Goal: Task Accomplishment & Management: Complete application form

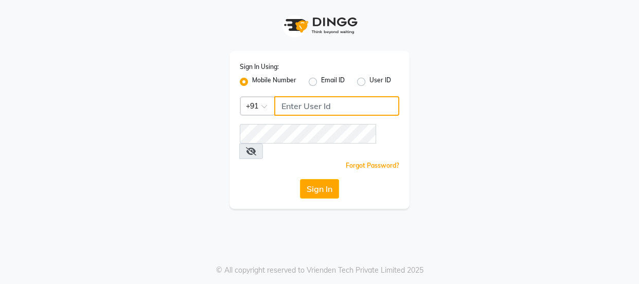
drag, startPoint x: 298, startPoint y: 103, endPoint x: 300, endPoint y: 108, distance: 5.4
click at [299, 107] on input "Username" at bounding box center [336, 106] width 125 height 20
drag, startPoint x: 280, startPoint y: 104, endPoint x: 334, endPoint y: 105, distance: 54.0
click at [334, 105] on input "8929342203" at bounding box center [336, 106] width 125 height 20
type input "8929342203"
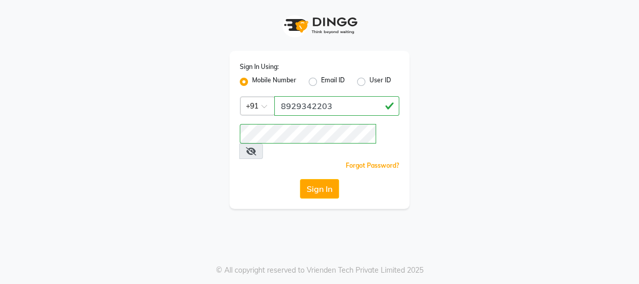
click at [333, 210] on div "Sign In Using: Mobile Number Email ID User ID Country Code × [PHONE_NUMBER] Rem…" at bounding box center [319, 142] width 639 height 284
click at [332, 179] on button "Sign In" at bounding box center [319, 189] width 39 height 20
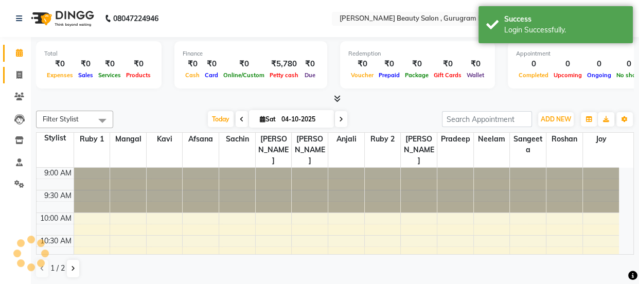
click at [16, 73] on icon at bounding box center [19, 75] width 6 height 8
select select "service"
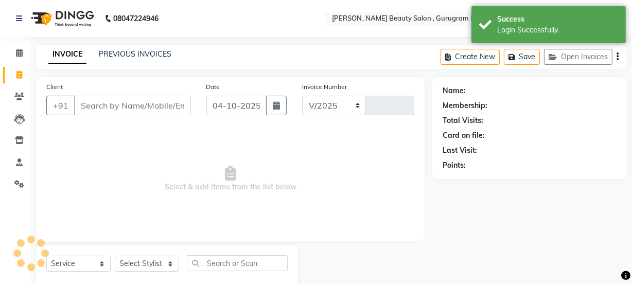
select select "9017"
type input "0454"
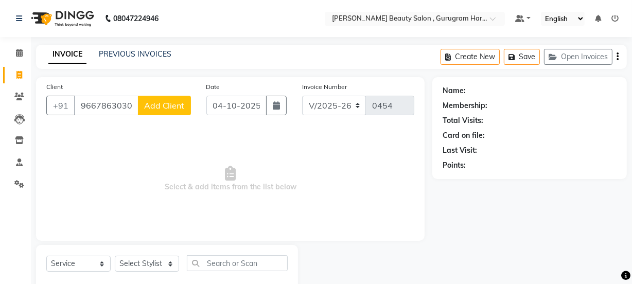
type input "9667863030"
click at [170, 105] on span "Add Client" at bounding box center [164, 105] width 41 height 10
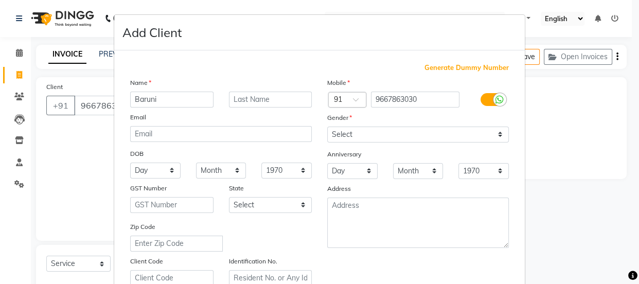
type input "Baruni"
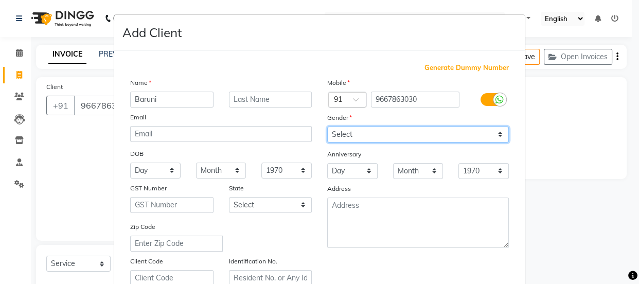
click at [349, 131] on select "Select [DEMOGRAPHIC_DATA] [DEMOGRAPHIC_DATA] Other Prefer Not To Say" at bounding box center [418, 135] width 182 height 16
select select "[DEMOGRAPHIC_DATA]"
click at [327, 127] on select "Select [DEMOGRAPHIC_DATA] [DEMOGRAPHIC_DATA] Other Prefer Not To Say" at bounding box center [418, 135] width 182 height 16
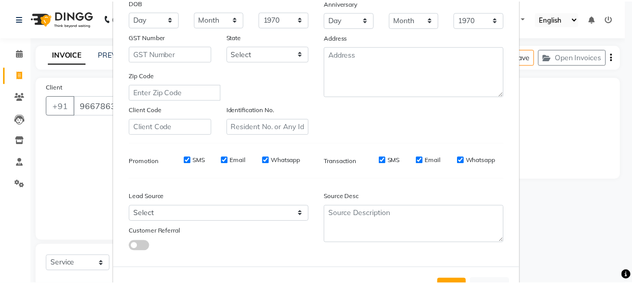
scroll to position [194, 0]
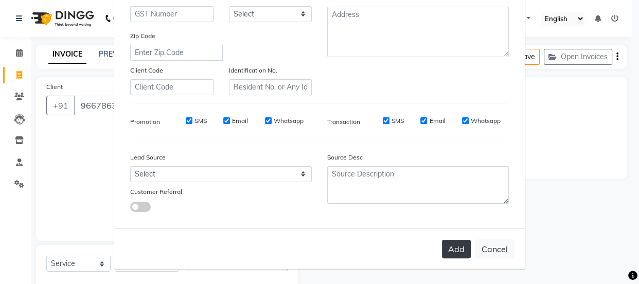
click at [450, 245] on button "Add" at bounding box center [456, 249] width 29 height 19
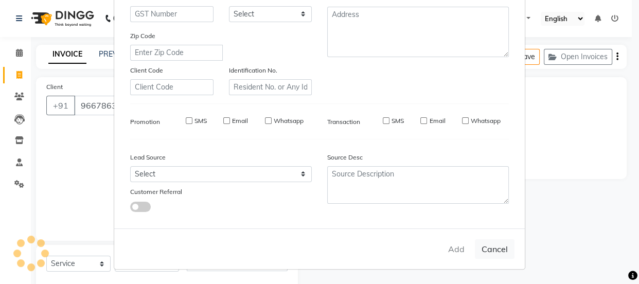
select select
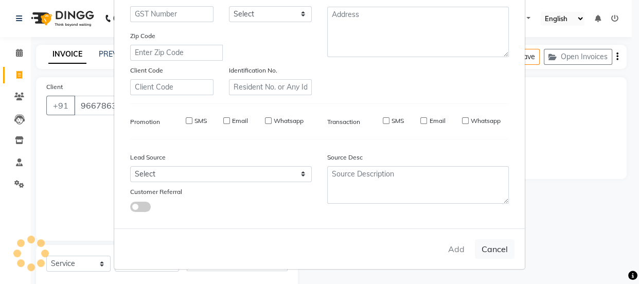
select select
checkbox input "false"
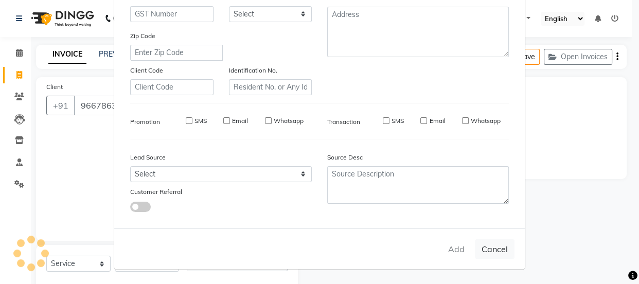
checkbox input "false"
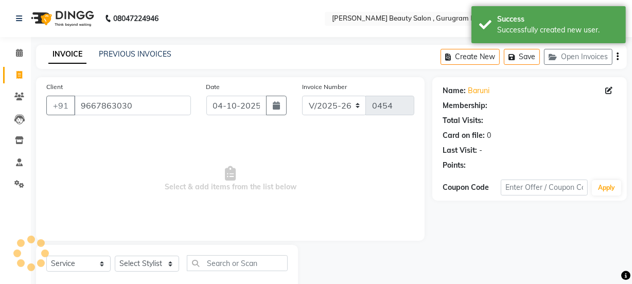
select select "1: Object"
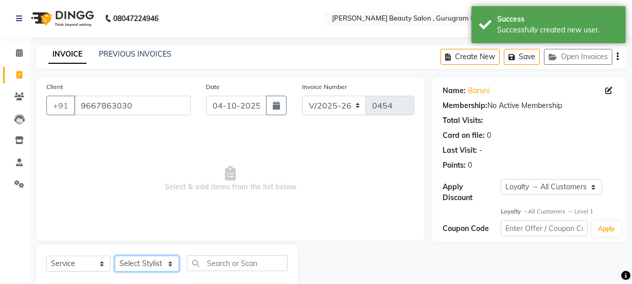
click at [138, 260] on select "Select Stylist [PERSON_NAME] [PERSON_NAME] [PERSON_NAME] Manager [PERSON_NAME] …" at bounding box center [147, 264] width 64 height 16
select select "91699"
click at [115, 256] on select "Select Stylist [PERSON_NAME] [PERSON_NAME] [PERSON_NAME] Manager [PERSON_NAME] …" at bounding box center [147, 264] width 64 height 16
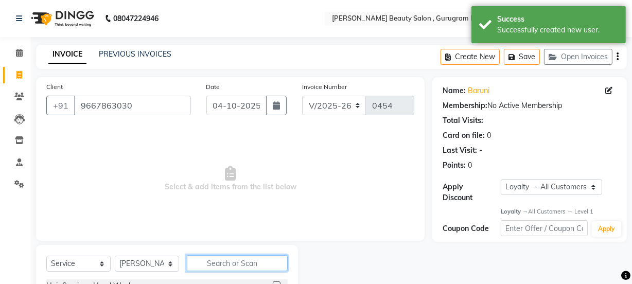
click at [216, 265] on input "text" at bounding box center [237, 263] width 101 height 16
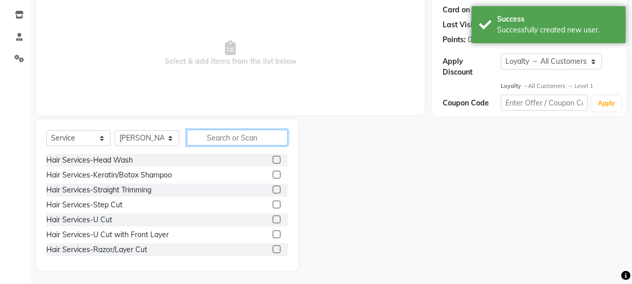
scroll to position [129, 0]
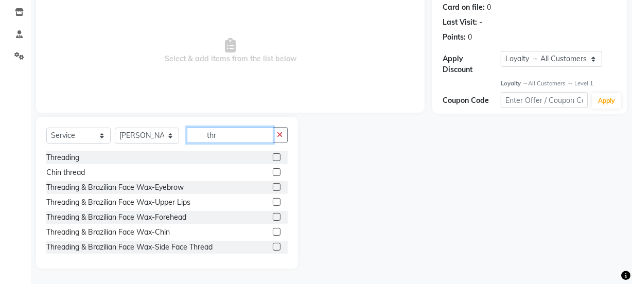
type input "thr"
click at [273, 155] on label at bounding box center [277, 157] width 8 height 8
click at [273, 155] on input "checkbox" at bounding box center [276, 157] width 7 height 7
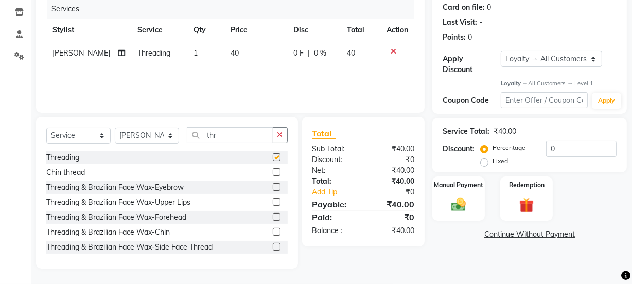
checkbox input "false"
click at [279, 128] on button "button" at bounding box center [280, 135] width 15 height 16
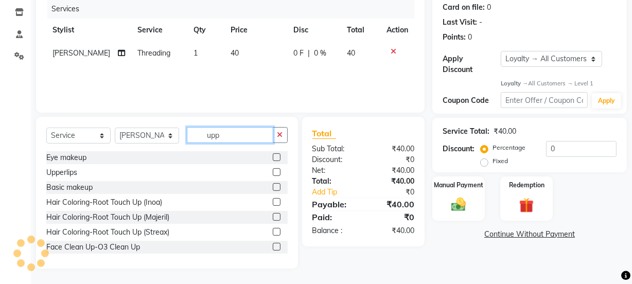
scroll to position [106, 0]
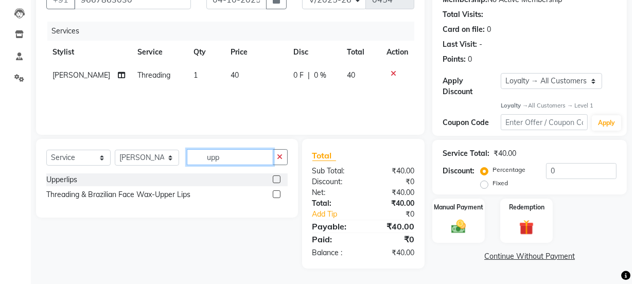
type input "upp"
click at [276, 180] on label at bounding box center [277, 179] width 8 height 8
click at [276, 180] on input "checkbox" at bounding box center [276, 179] width 7 height 7
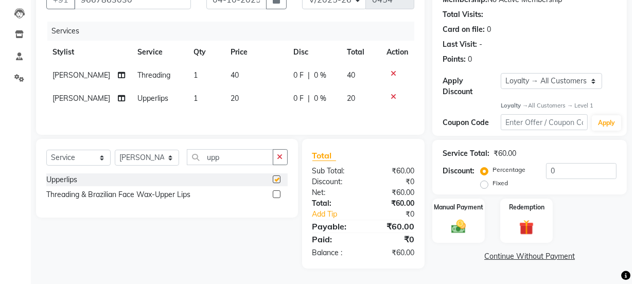
checkbox input "false"
click at [282, 158] on icon "button" at bounding box center [280, 156] width 6 height 7
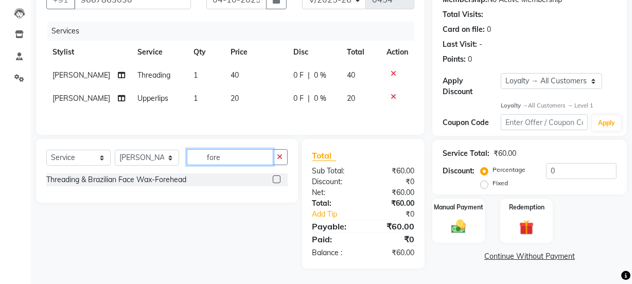
type input "fore"
click at [277, 178] on label at bounding box center [277, 179] width 8 height 8
click at [277, 178] on input "checkbox" at bounding box center [276, 179] width 7 height 7
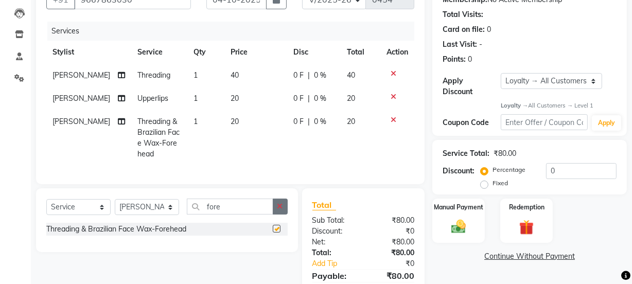
checkbox input "false"
click at [278, 210] on icon "button" at bounding box center [280, 206] width 6 height 7
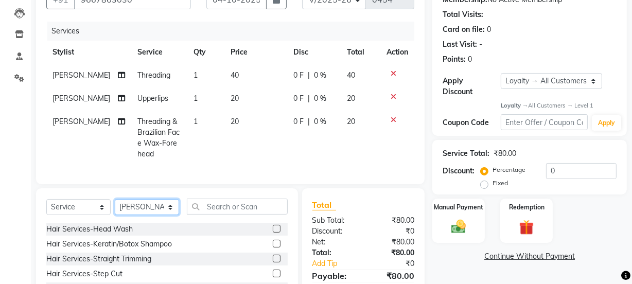
drag, startPoint x: 156, startPoint y: 216, endPoint x: 153, endPoint y: 210, distance: 6.4
click at [156, 215] on select "Select Stylist [PERSON_NAME] [PERSON_NAME] [PERSON_NAME] Manager [PERSON_NAME] …" at bounding box center [147, 207] width 64 height 16
select select "91700"
click at [115, 206] on select "Select Stylist [PERSON_NAME] [PERSON_NAME] [PERSON_NAME] Manager [PERSON_NAME] …" at bounding box center [147, 207] width 64 height 16
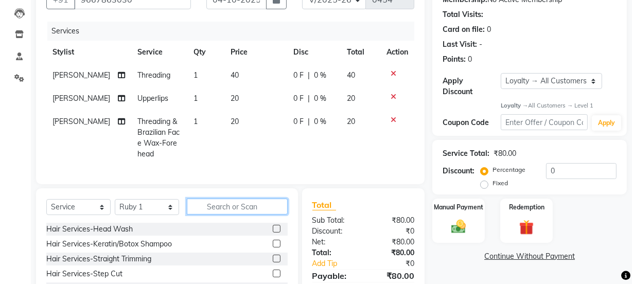
click at [223, 214] on input "text" at bounding box center [237, 207] width 101 height 16
type input "v"
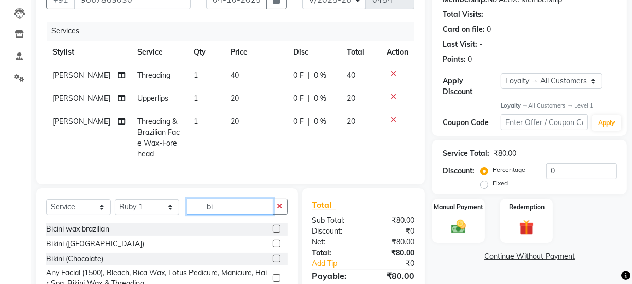
type input "bi"
click at [276, 247] on label at bounding box center [277, 244] width 8 height 8
click at [276, 247] on input "checkbox" at bounding box center [276, 244] width 7 height 7
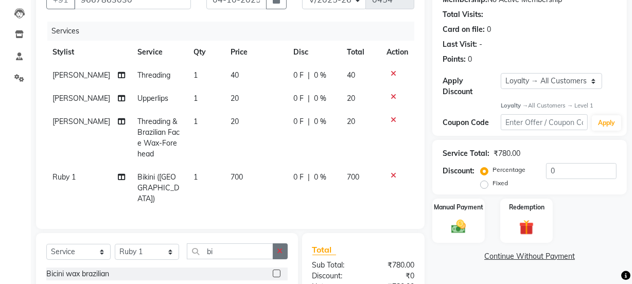
checkbox input "false"
click at [280, 247] on icon "button" at bounding box center [280, 250] width 6 height 7
click at [155, 244] on select "Select Stylist [PERSON_NAME] [PERSON_NAME] [PERSON_NAME] Manager [PERSON_NAME] …" at bounding box center [147, 252] width 64 height 16
select select "91714"
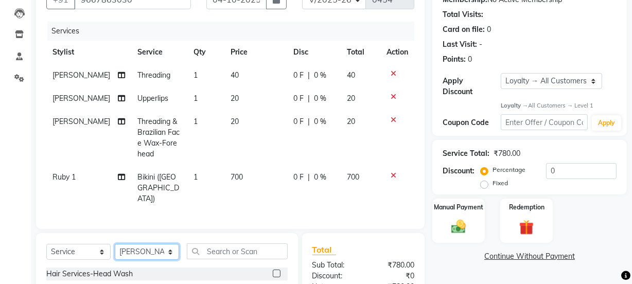
click at [115, 244] on select "Select Stylist [PERSON_NAME] [PERSON_NAME] [PERSON_NAME] Manager [PERSON_NAME] …" at bounding box center [147, 252] width 64 height 16
drag, startPoint x: 238, startPoint y: 223, endPoint x: 241, endPoint y: 233, distance: 10.7
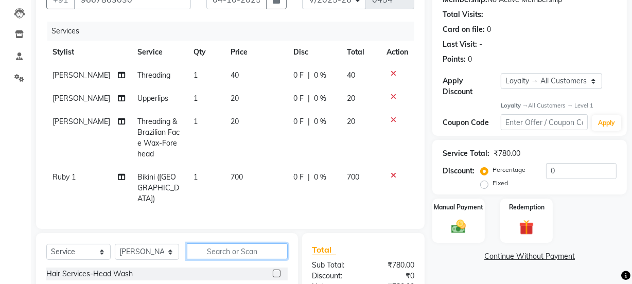
click at [216, 243] on input "text" at bounding box center [237, 251] width 101 height 16
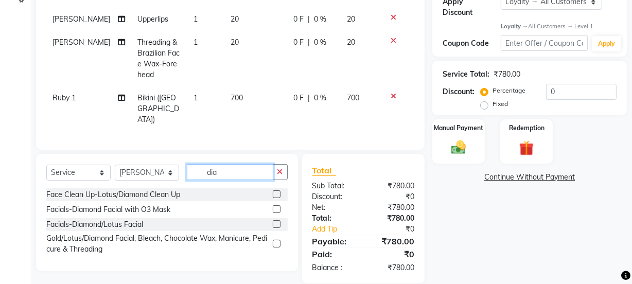
type input "dia"
click at [278, 190] on label at bounding box center [277, 194] width 8 height 8
click at [278, 191] on input "checkbox" at bounding box center [276, 194] width 7 height 7
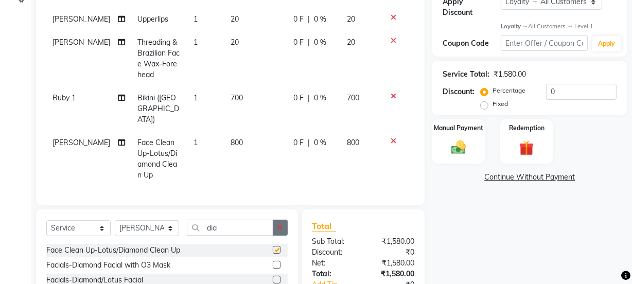
checkbox input "false"
click at [283, 220] on button "button" at bounding box center [280, 228] width 15 height 16
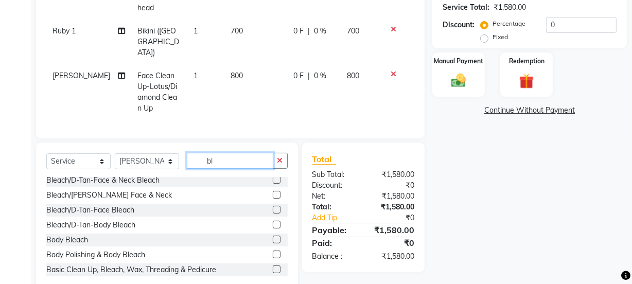
scroll to position [93, 0]
type input "bl"
click at [273, 205] on label at bounding box center [277, 209] width 8 height 8
click at [273, 206] on input "checkbox" at bounding box center [276, 209] width 7 height 7
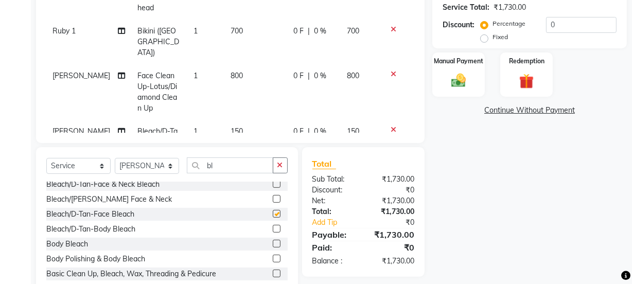
checkbox input "false"
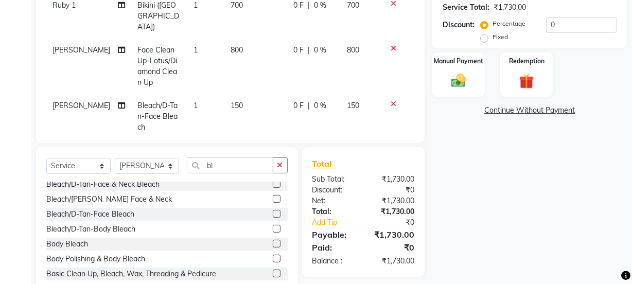
scroll to position [0, 0]
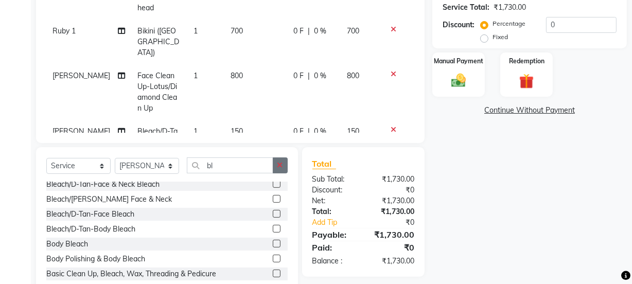
click at [278, 160] on button "button" at bounding box center [280, 165] width 15 height 16
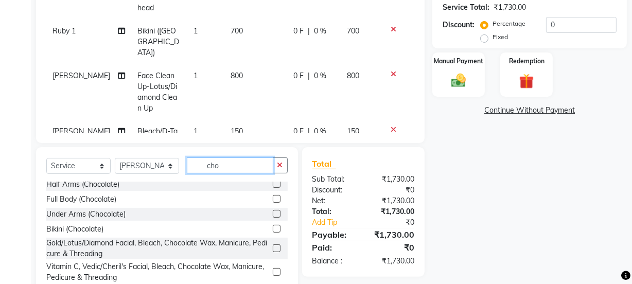
scroll to position [16, 0]
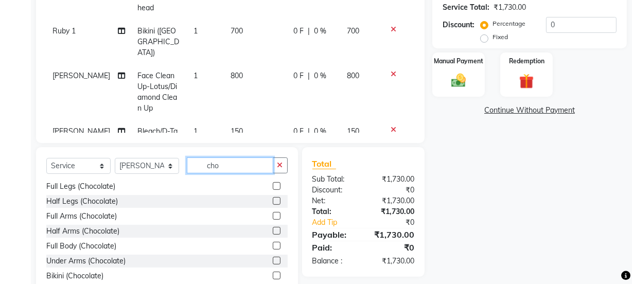
type input "cho"
click at [273, 185] on label at bounding box center [277, 186] width 8 height 8
click at [273, 185] on input "checkbox" at bounding box center [276, 186] width 7 height 7
checkbox input "false"
click at [273, 213] on label at bounding box center [277, 216] width 8 height 8
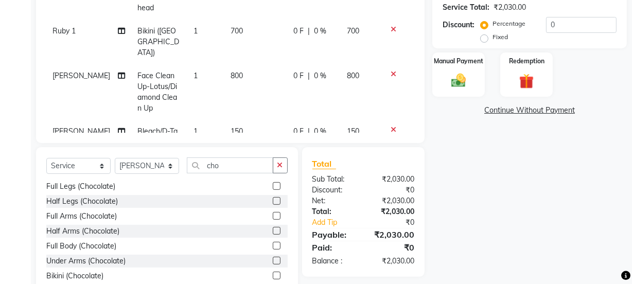
click at [273, 213] on input "checkbox" at bounding box center [276, 216] width 7 height 7
checkbox input "false"
click at [444, 77] on div "Manual Payment" at bounding box center [458, 75] width 55 height 46
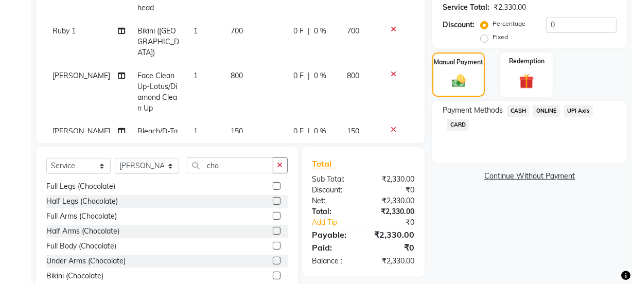
click at [541, 110] on span "ONLINE" at bounding box center [546, 111] width 27 height 12
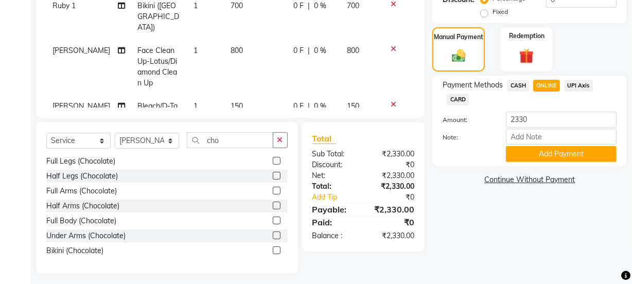
scroll to position [283, 0]
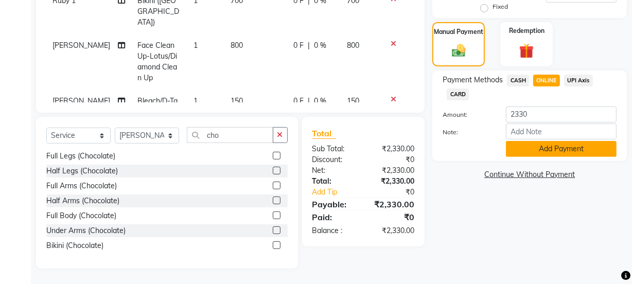
click at [529, 147] on button "Add Payment" at bounding box center [561, 149] width 111 height 16
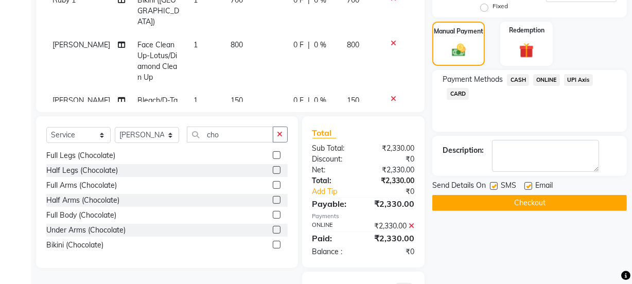
scroll to position [365, 0]
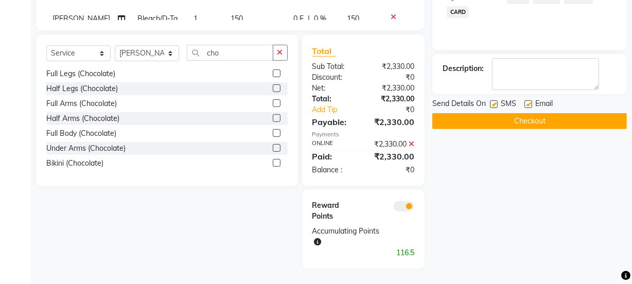
click at [529, 103] on label at bounding box center [528, 104] width 8 height 8
click at [529, 103] on input "checkbox" at bounding box center [527, 104] width 7 height 7
checkbox input "false"
click at [521, 118] on button "Checkout" at bounding box center [529, 121] width 194 height 16
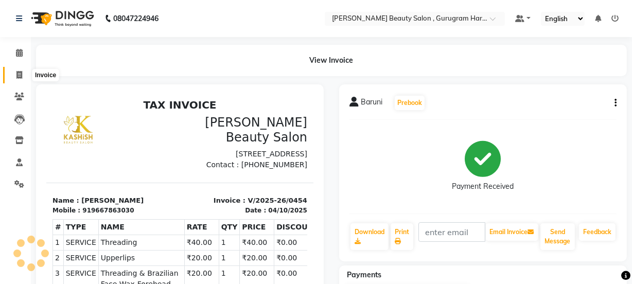
click at [16, 78] on icon at bounding box center [19, 75] width 6 height 8
select select "service"
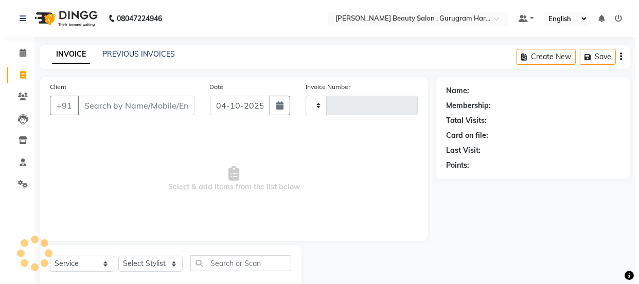
scroll to position [26, 0]
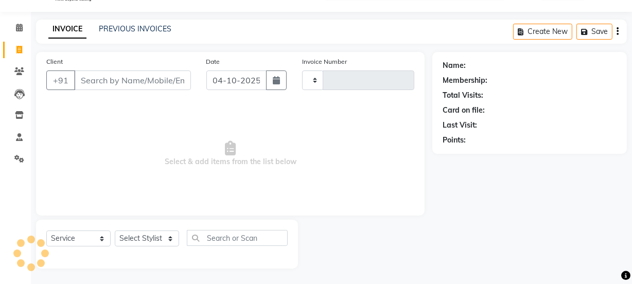
type input "0455"
select select "9017"
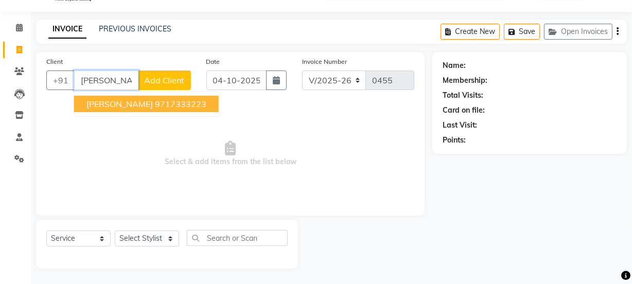
type input "[PERSON_NAME]"
click at [155, 79] on span "Add Client" at bounding box center [164, 80] width 41 height 10
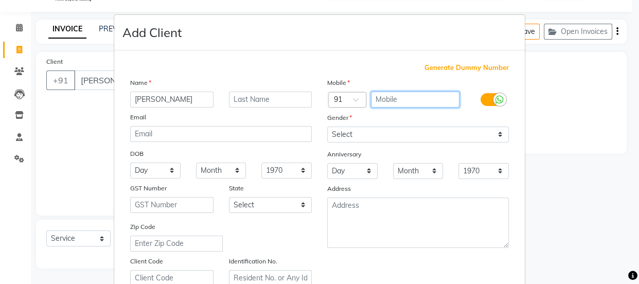
click at [410, 95] on input "text" at bounding box center [415, 100] width 89 height 16
type input "7011692958"
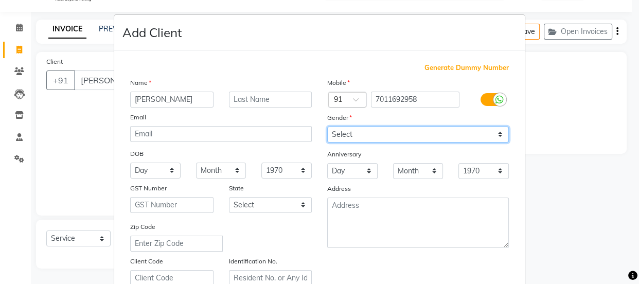
click at [350, 131] on select "Select [DEMOGRAPHIC_DATA] [DEMOGRAPHIC_DATA] Other Prefer Not To Say" at bounding box center [418, 135] width 182 height 16
select select "[DEMOGRAPHIC_DATA]"
click at [327, 127] on select "Select [DEMOGRAPHIC_DATA] [DEMOGRAPHIC_DATA] Other Prefer Not To Say" at bounding box center [418, 135] width 182 height 16
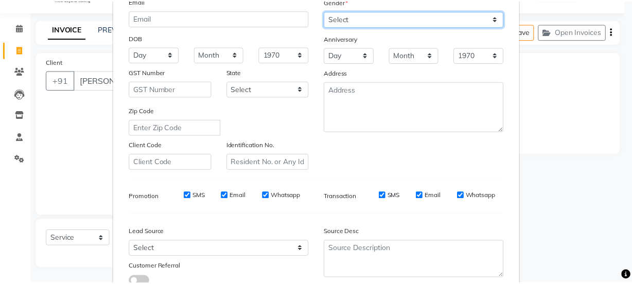
scroll to position [194, 0]
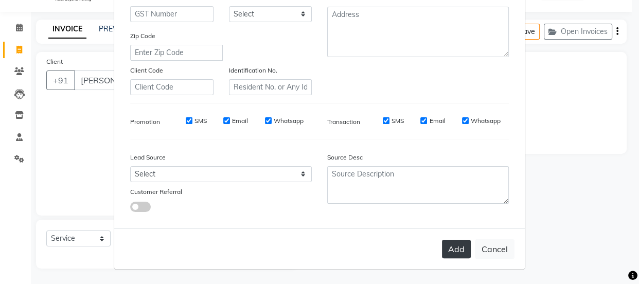
click at [463, 251] on button "Add" at bounding box center [456, 249] width 29 height 19
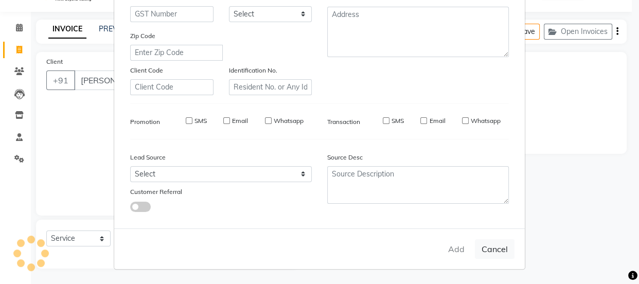
type input "7011692958"
select select
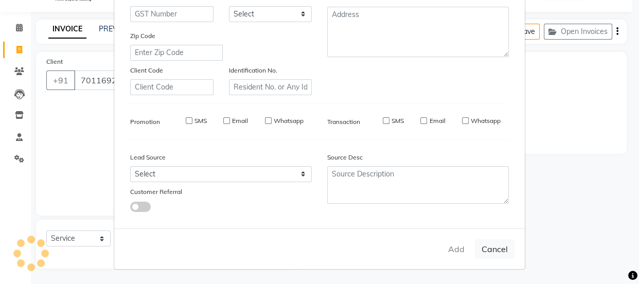
select select
checkbox input "false"
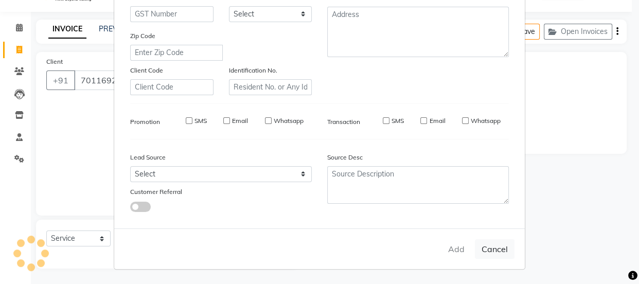
checkbox input "false"
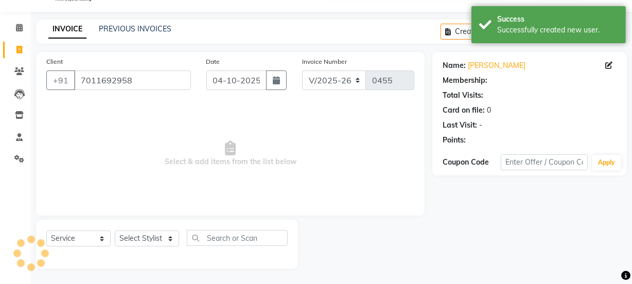
select select "1: Object"
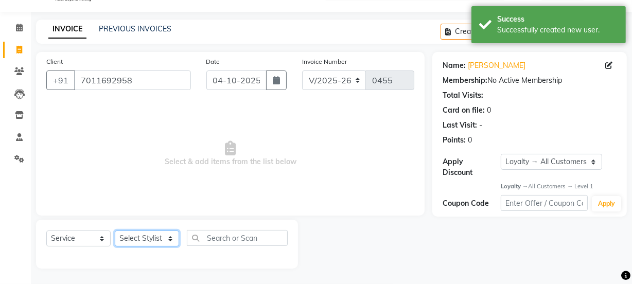
click at [141, 241] on select "Select Stylist [PERSON_NAME] [PERSON_NAME] [PERSON_NAME] Manager [PERSON_NAME] …" at bounding box center [147, 238] width 64 height 16
select select "91699"
click at [115, 230] on select "Select Stylist [PERSON_NAME] [PERSON_NAME] [PERSON_NAME] Manager [PERSON_NAME] …" at bounding box center [147, 238] width 64 height 16
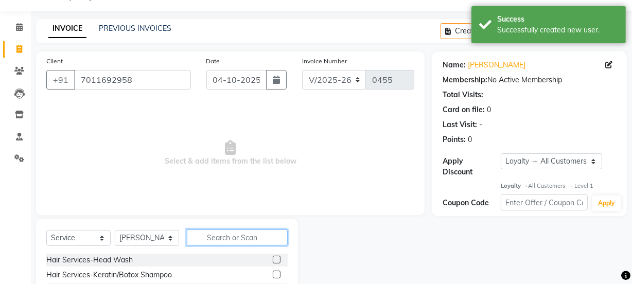
click at [215, 236] on input "text" at bounding box center [237, 237] width 101 height 16
type input "thre"
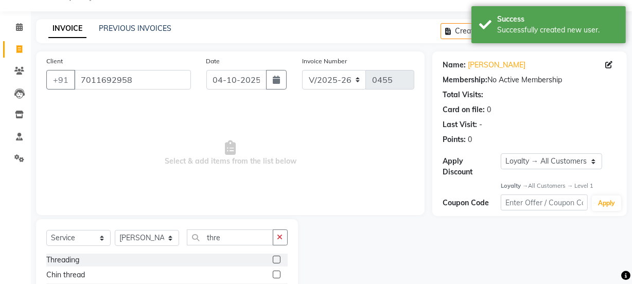
click at [273, 259] on label at bounding box center [277, 260] width 8 height 8
click at [273, 259] on input "checkbox" at bounding box center [276, 260] width 7 height 7
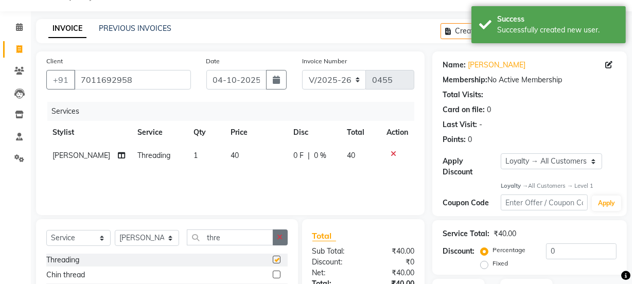
checkbox input "false"
click at [277, 236] on icon "button" at bounding box center [280, 237] width 6 height 7
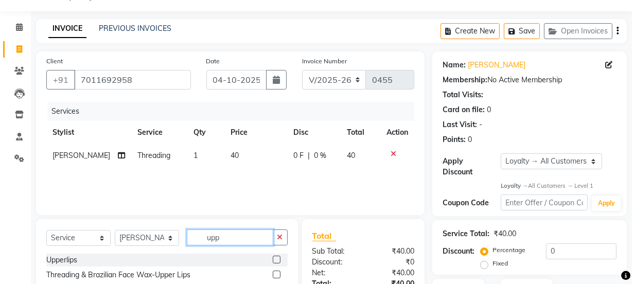
type input "upp"
click at [275, 259] on label at bounding box center [277, 260] width 8 height 8
click at [275, 259] on input "checkbox" at bounding box center [276, 260] width 7 height 7
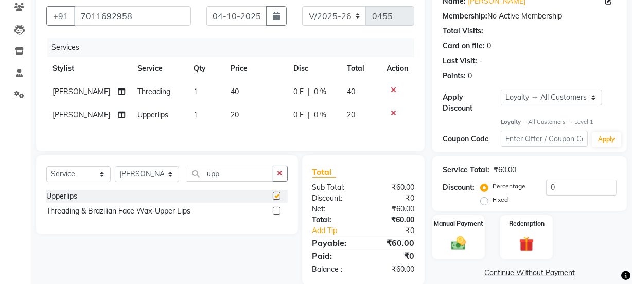
checkbox input "false"
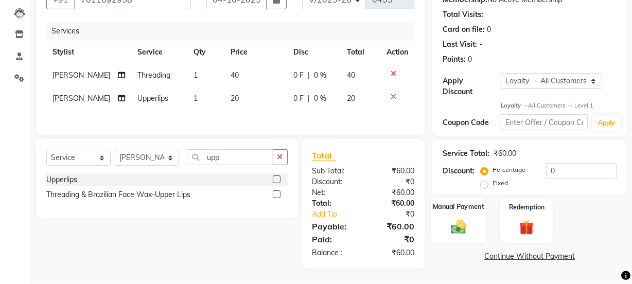
click at [456, 220] on img at bounding box center [458, 226] width 25 height 17
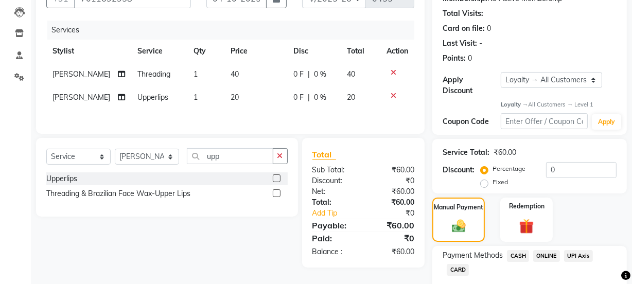
click at [550, 254] on span "ONLINE" at bounding box center [546, 256] width 27 height 12
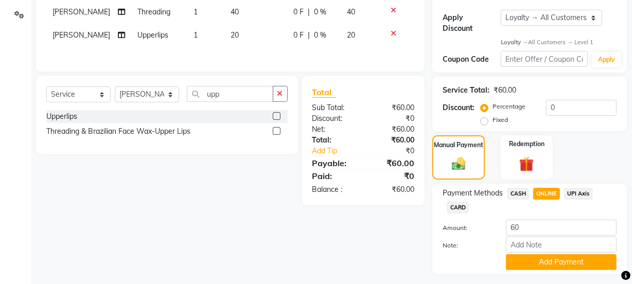
scroll to position [195, 0]
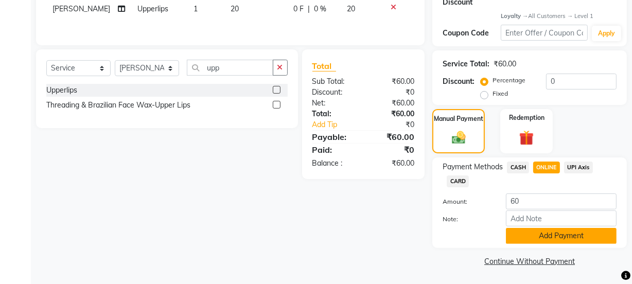
click at [545, 233] on button "Add Payment" at bounding box center [561, 236] width 111 height 16
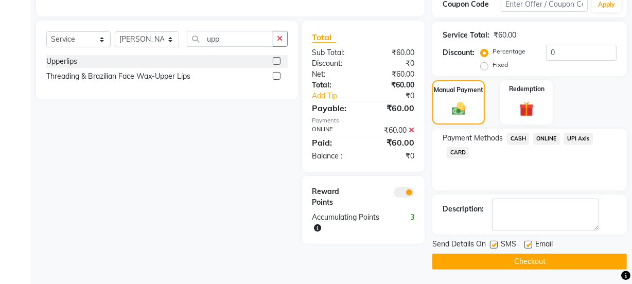
scroll to position [225, 0]
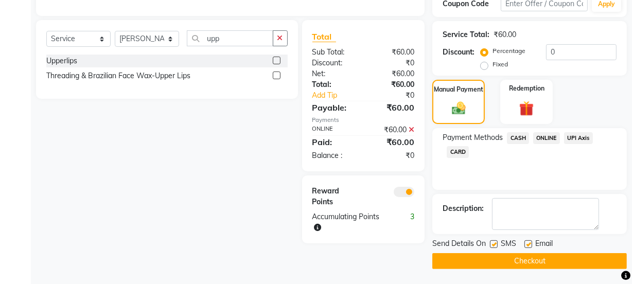
click at [526, 242] on label at bounding box center [528, 244] width 8 height 8
click at [526, 242] on input "checkbox" at bounding box center [527, 244] width 7 height 7
checkbox input "false"
click at [517, 257] on button "Checkout" at bounding box center [529, 261] width 194 height 16
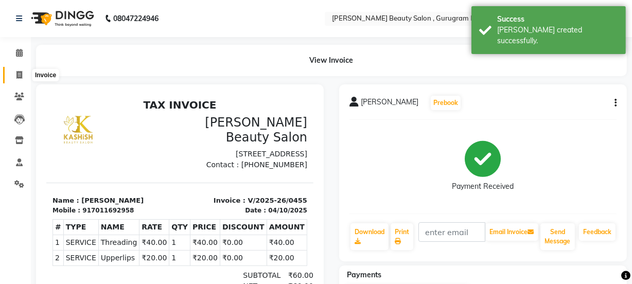
click at [19, 76] on icon at bounding box center [19, 75] width 6 height 8
select select "service"
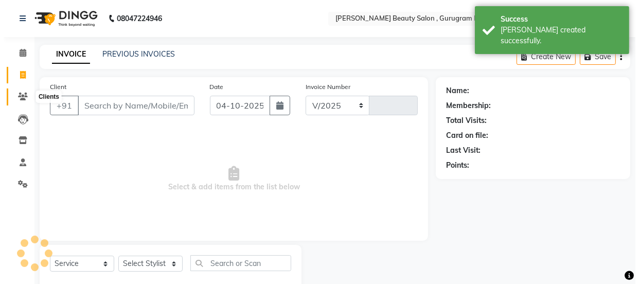
scroll to position [26, 0]
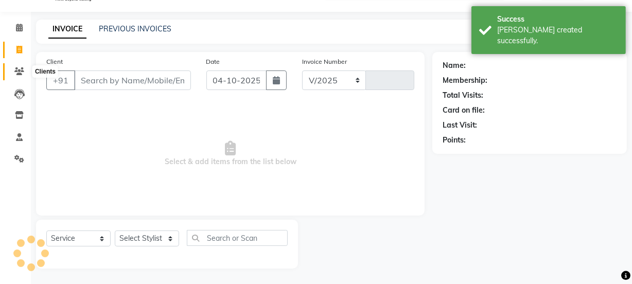
select select "9017"
type input "0456"
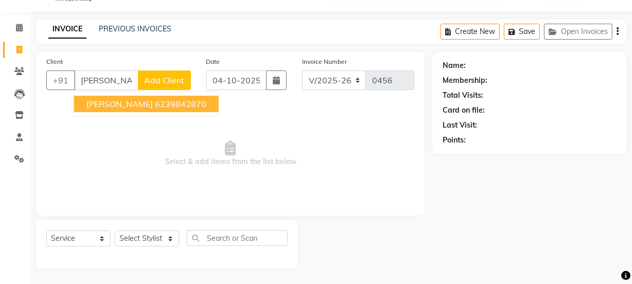
type input "[PERSON_NAME]"
click at [162, 79] on span "Add Client" at bounding box center [164, 80] width 41 height 10
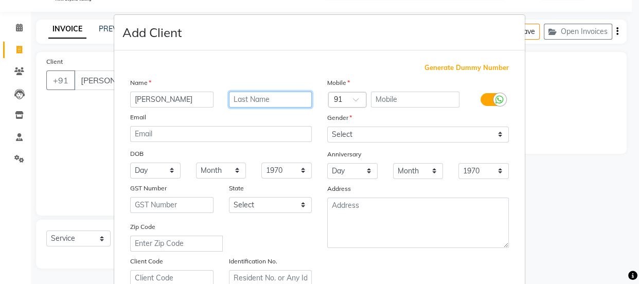
click at [250, 101] on input "text" at bounding box center [270, 100] width 83 height 16
type input "Nair"
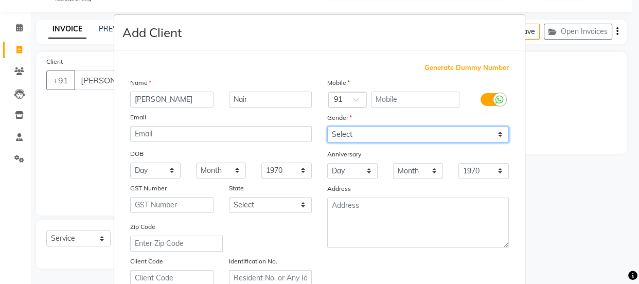
click at [386, 132] on select "Select [DEMOGRAPHIC_DATA] [DEMOGRAPHIC_DATA] Other Prefer Not To Say" at bounding box center [418, 135] width 182 height 16
select select "[DEMOGRAPHIC_DATA]"
click at [327, 127] on select "Select [DEMOGRAPHIC_DATA] [DEMOGRAPHIC_DATA] Other Prefer Not To Say" at bounding box center [418, 135] width 182 height 16
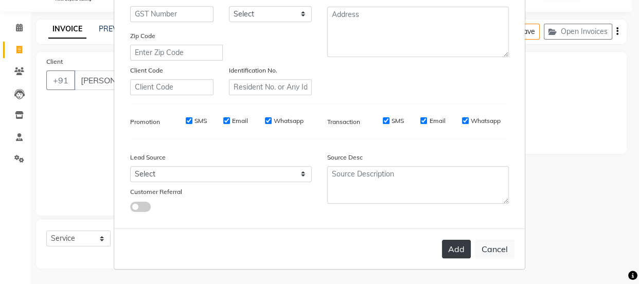
click at [458, 253] on button "Add" at bounding box center [456, 249] width 29 height 19
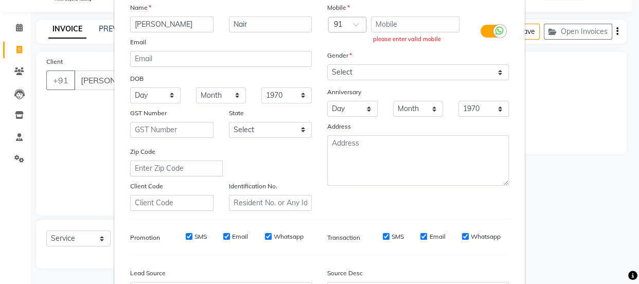
scroll to position [7, 0]
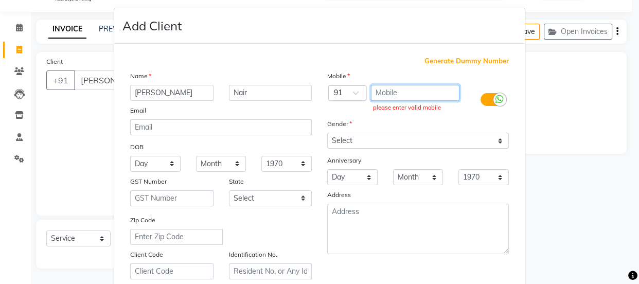
click at [388, 90] on input "text" at bounding box center [415, 93] width 89 height 16
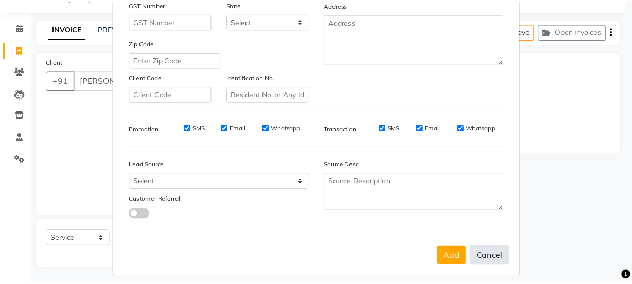
scroll to position [194, 0]
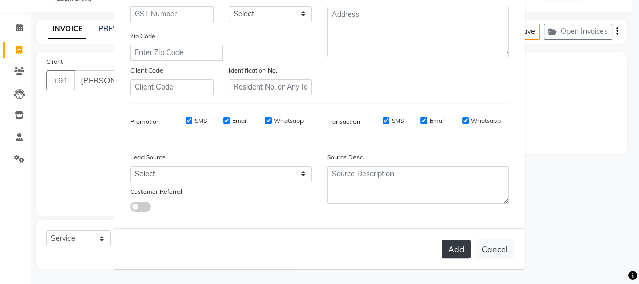
type input "8882449887"
click at [457, 247] on button "Add" at bounding box center [456, 249] width 29 height 19
type input "8882449887"
select select
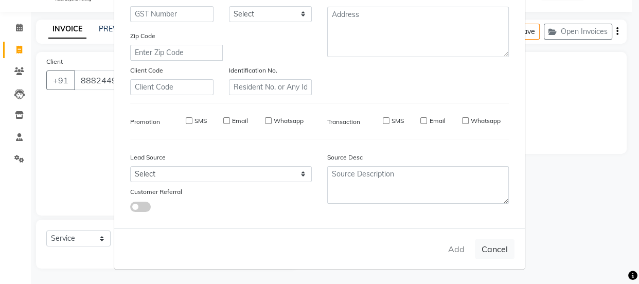
select select
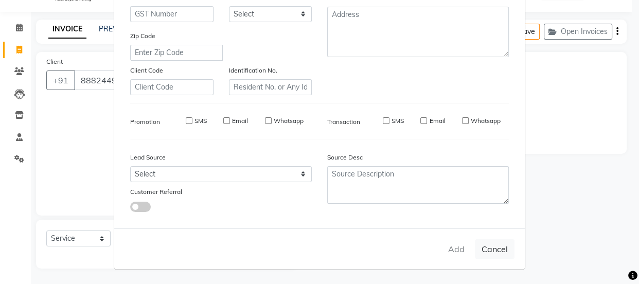
checkbox input "false"
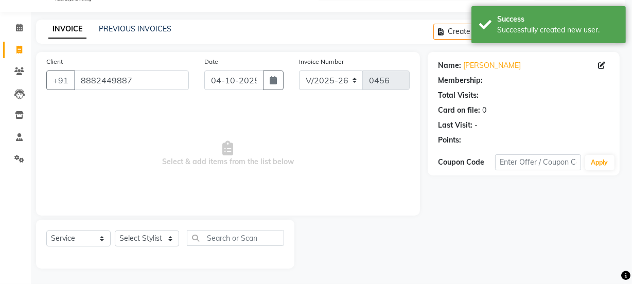
select select "1: Object"
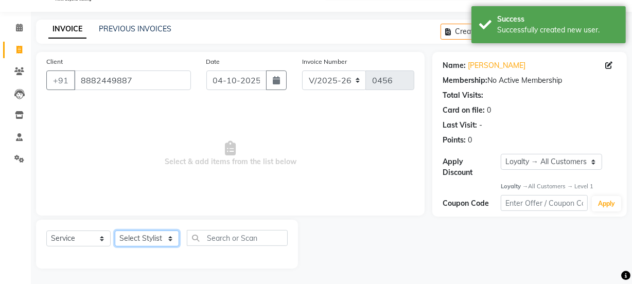
click at [154, 234] on select "Select Stylist [PERSON_NAME] [PERSON_NAME] [PERSON_NAME] Manager [PERSON_NAME] …" at bounding box center [147, 238] width 64 height 16
select select "91705"
click at [115, 230] on select "Select Stylist [PERSON_NAME] [PERSON_NAME] [PERSON_NAME] Manager [PERSON_NAME] …" at bounding box center [147, 238] width 64 height 16
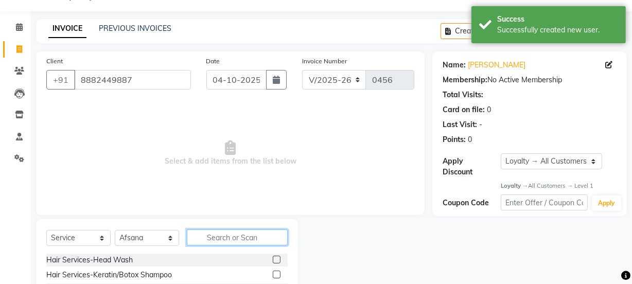
click at [221, 237] on input "text" at bounding box center [237, 237] width 101 height 16
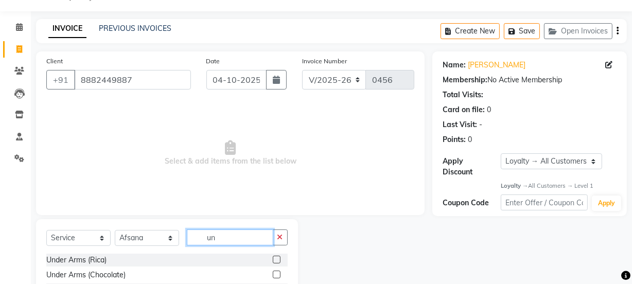
type input "un"
click at [275, 259] on label at bounding box center [277, 260] width 8 height 8
click at [275, 259] on input "checkbox" at bounding box center [276, 260] width 7 height 7
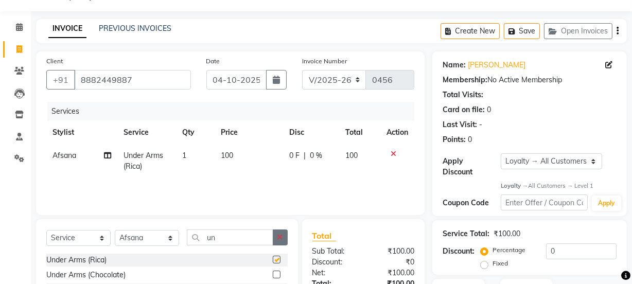
checkbox input "false"
click at [274, 237] on button "button" at bounding box center [280, 237] width 15 height 16
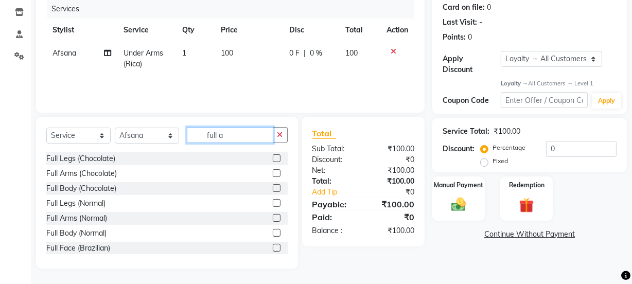
scroll to position [61, 0]
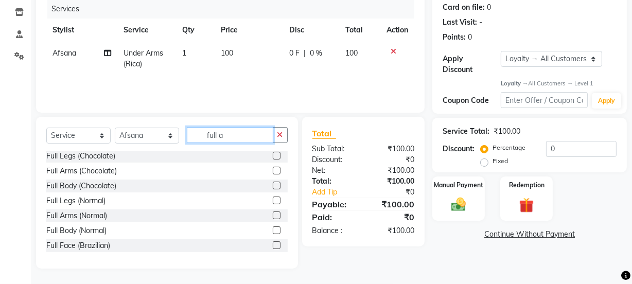
type input "full a"
click at [273, 214] on label at bounding box center [277, 215] width 8 height 8
click at [273, 214] on input "checkbox" at bounding box center [276, 215] width 7 height 7
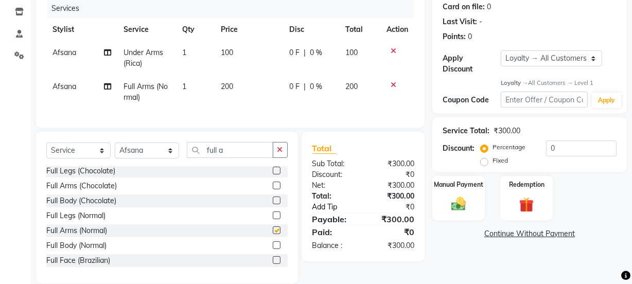
checkbox input "false"
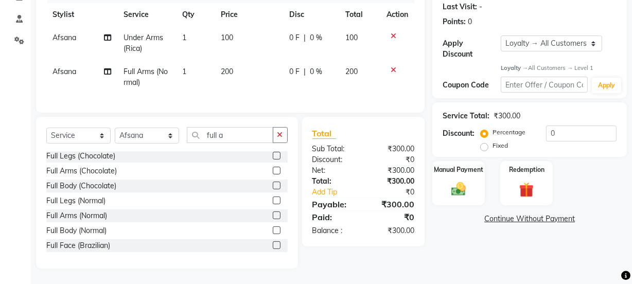
click at [236, 61] on td "200" at bounding box center [248, 77] width 68 height 34
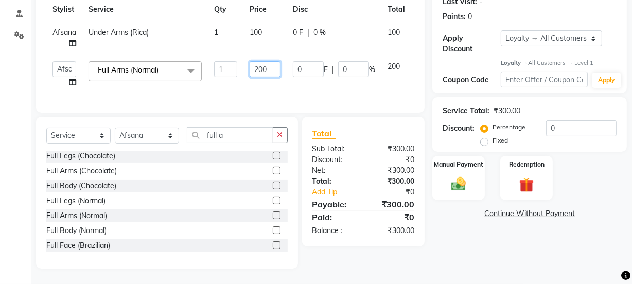
click at [270, 67] on input "200" at bounding box center [264, 69] width 31 height 16
type input "2"
type input "150"
click at [280, 79] on td "150" at bounding box center [264, 74] width 43 height 39
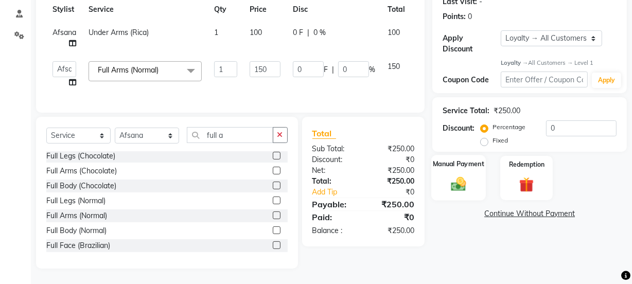
click at [472, 175] on div "Manual Payment" at bounding box center [458, 178] width 55 height 46
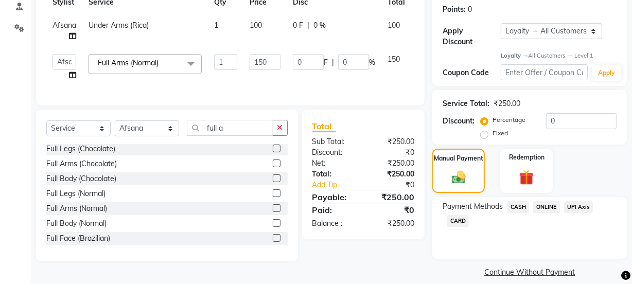
click at [523, 206] on span "CASH" at bounding box center [518, 207] width 22 height 12
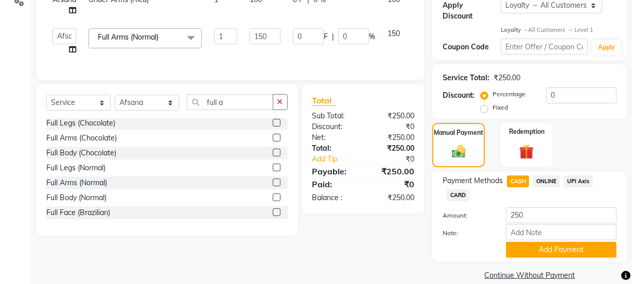
scroll to position [195, 0]
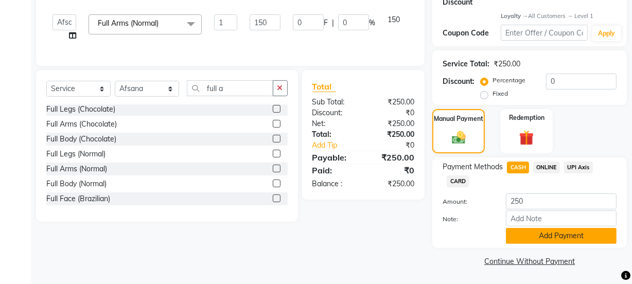
click at [550, 235] on button "Add Payment" at bounding box center [561, 236] width 111 height 16
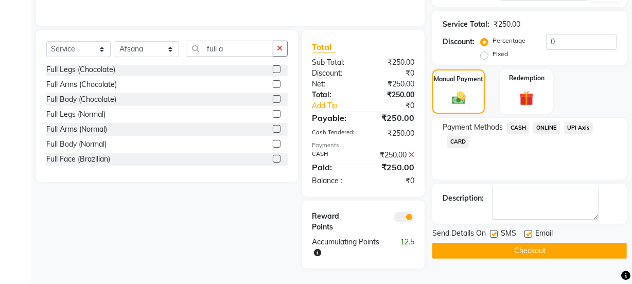
scroll to position [253, 0]
click at [530, 230] on label at bounding box center [528, 234] width 8 height 8
click at [530, 231] on input "checkbox" at bounding box center [527, 234] width 7 height 7
checkbox input "false"
click at [529, 243] on button "Checkout" at bounding box center [529, 251] width 194 height 16
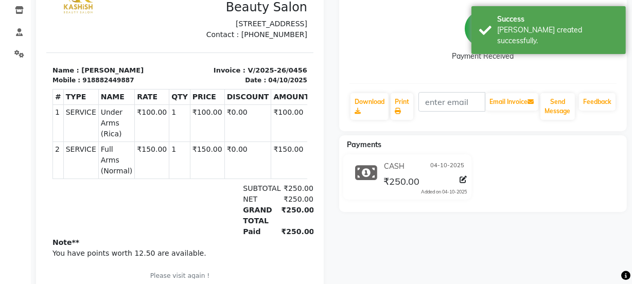
scroll to position [114, 0]
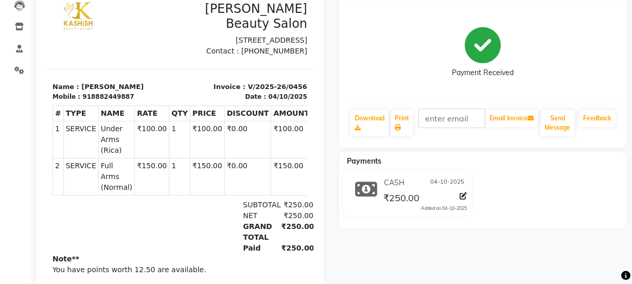
click at [486, 207] on div "CASH [DATE] ₹250.00 Added on [DATE]" at bounding box center [482, 195] width 303 height 49
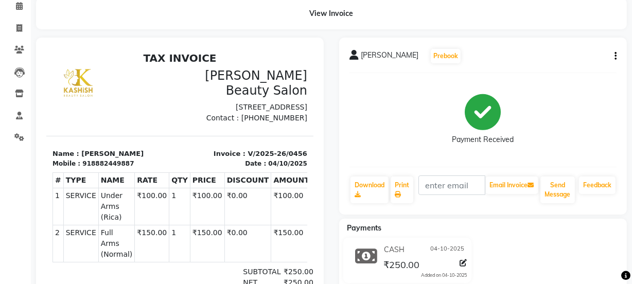
scroll to position [0, 0]
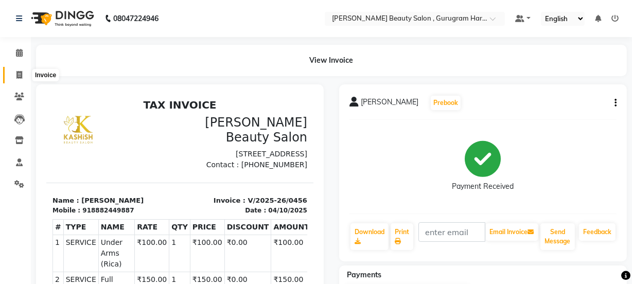
click at [19, 76] on icon at bounding box center [19, 75] width 6 height 8
select select "service"
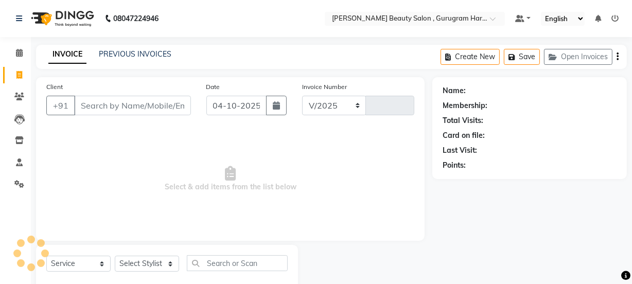
select select "9017"
type input "0457"
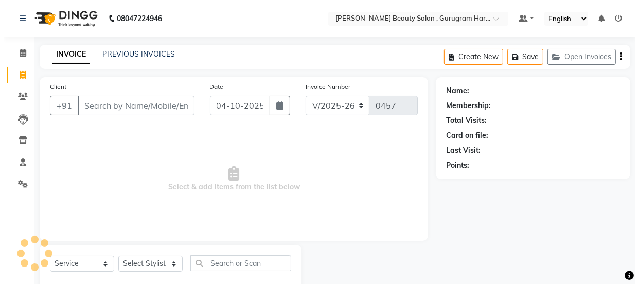
scroll to position [26, 0]
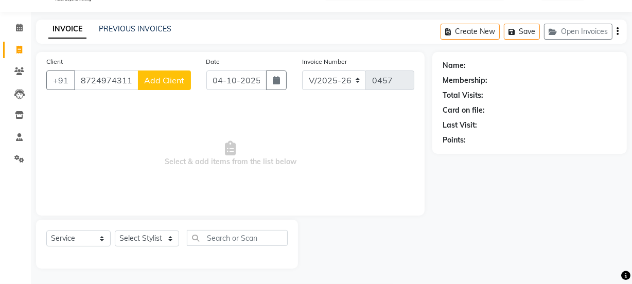
type input "8724974311"
click at [175, 76] on span "Add Client" at bounding box center [164, 80] width 41 height 10
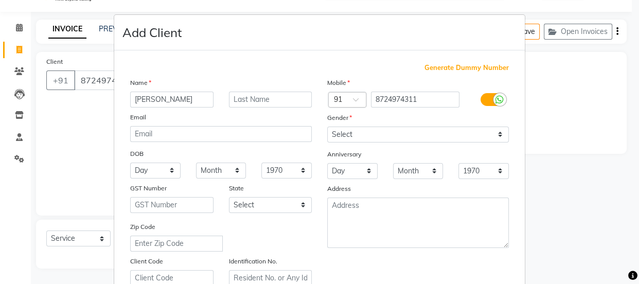
type input "[PERSON_NAME]"
click at [275, 96] on input "text" at bounding box center [270, 100] width 83 height 16
type input "Das"
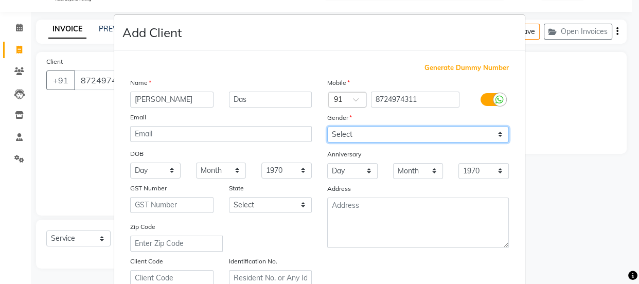
click at [403, 135] on select "Select [DEMOGRAPHIC_DATA] [DEMOGRAPHIC_DATA] Other Prefer Not To Say" at bounding box center [418, 135] width 182 height 16
click at [327, 127] on select "Select [DEMOGRAPHIC_DATA] [DEMOGRAPHIC_DATA] Other Prefer Not To Say" at bounding box center [418, 135] width 182 height 16
click at [392, 129] on select "Select [DEMOGRAPHIC_DATA] [DEMOGRAPHIC_DATA] Other Prefer Not To Say" at bounding box center [418, 135] width 182 height 16
select select "[DEMOGRAPHIC_DATA]"
click at [327, 127] on select "Select [DEMOGRAPHIC_DATA] [DEMOGRAPHIC_DATA] Other Prefer Not To Say" at bounding box center [418, 135] width 182 height 16
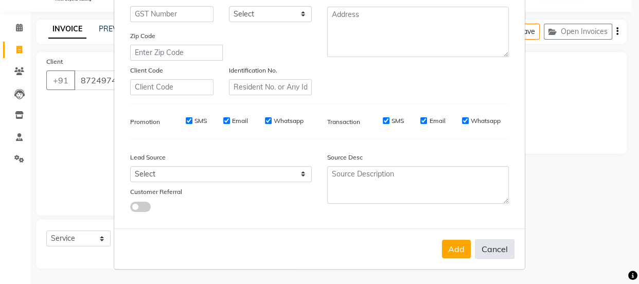
scroll to position [194, 0]
click at [457, 247] on button "Add" at bounding box center [456, 249] width 29 height 19
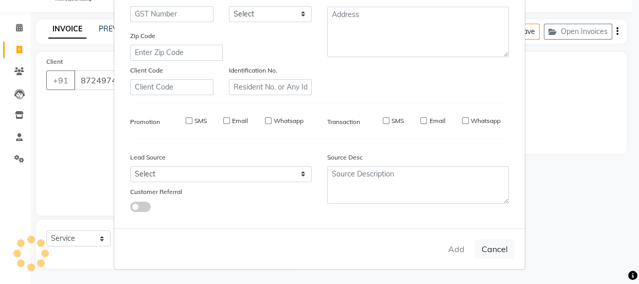
select select
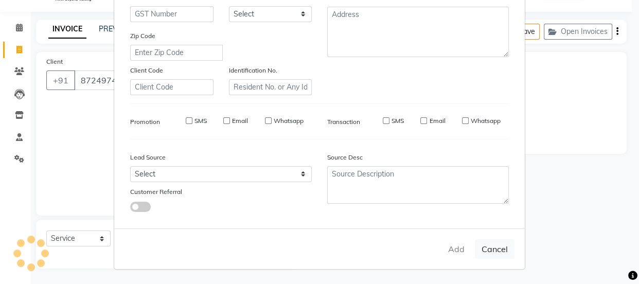
select select
checkbox input "false"
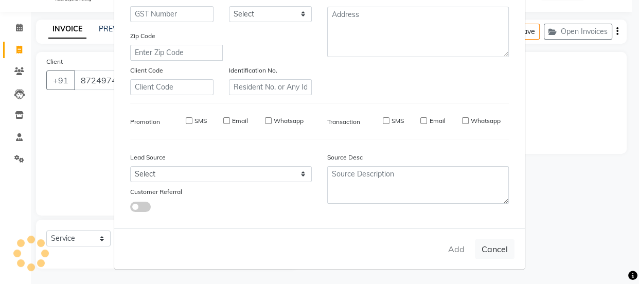
checkbox input "false"
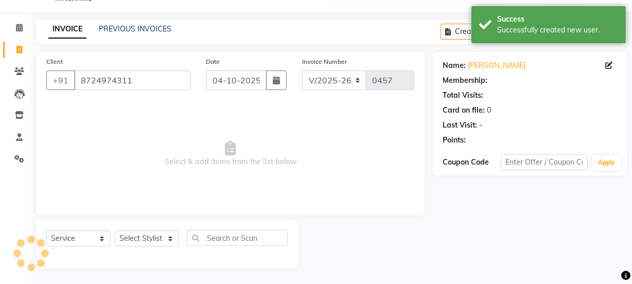
select select "1: Object"
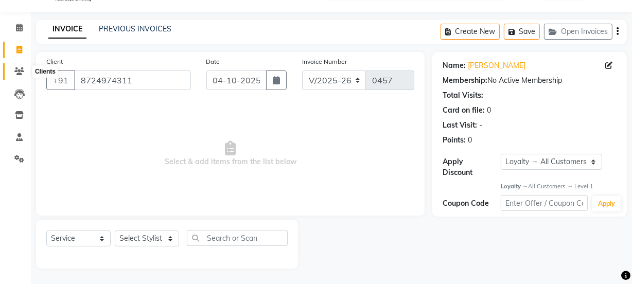
click at [21, 75] on span at bounding box center [19, 72] width 18 height 12
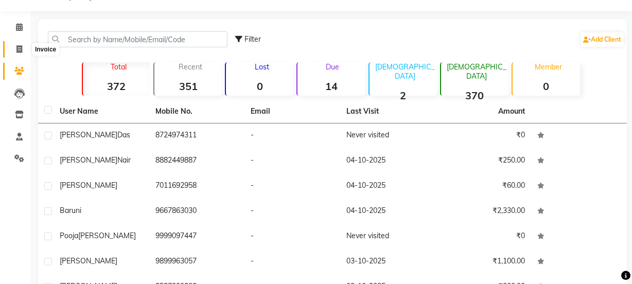
click at [19, 46] on icon at bounding box center [19, 49] width 6 height 8
select select "service"
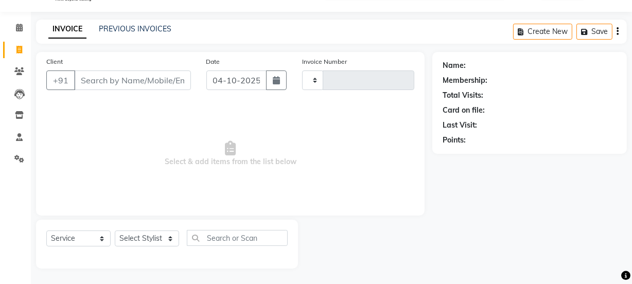
type input "0457"
select select "9017"
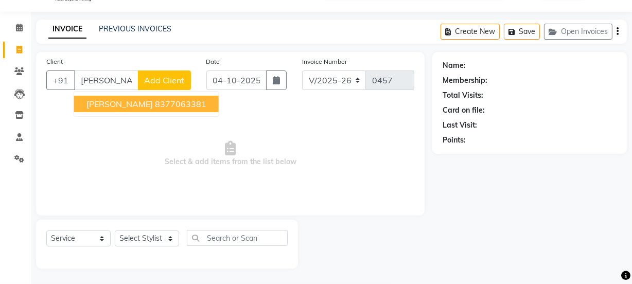
type input "[PERSON_NAME]"
click at [177, 75] on span "Add Client" at bounding box center [164, 80] width 41 height 10
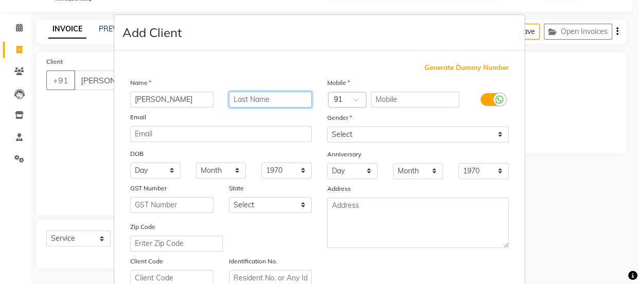
click at [243, 103] on input "text" at bounding box center [270, 100] width 83 height 16
type input "[PERSON_NAME]"
click at [411, 124] on div "Gender" at bounding box center [417, 119] width 197 height 14
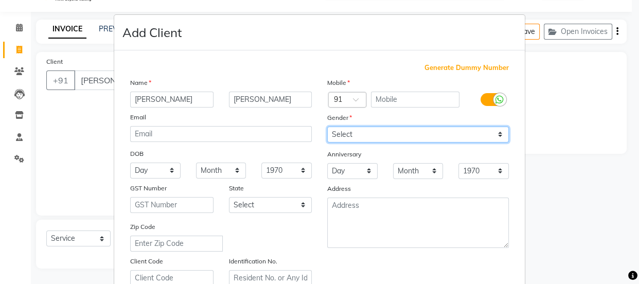
click at [410, 133] on select "Select [DEMOGRAPHIC_DATA] [DEMOGRAPHIC_DATA] Other Prefer Not To Say" at bounding box center [418, 135] width 182 height 16
select select "[DEMOGRAPHIC_DATA]"
click at [327, 127] on select "Select [DEMOGRAPHIC_DATA] [DEMOGRAPHIC_DATA] Other Prefer Not To Say" at bounding box center [418, 135] width 182 height 16
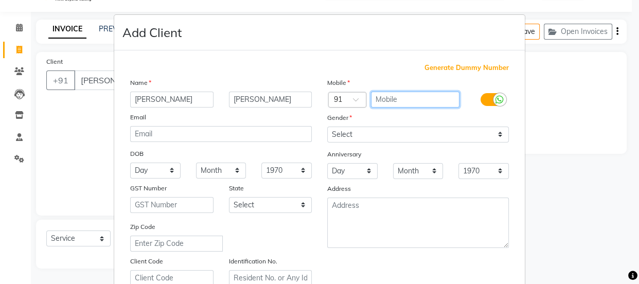
click at [432, 100] on input "text" at bounding box center [415, 100] width 89 height 16
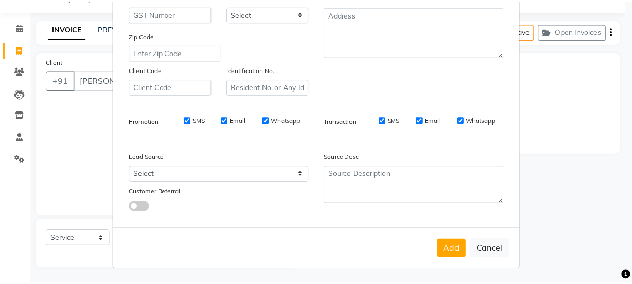
scroll to position [194, 0]
type input "9717137405"
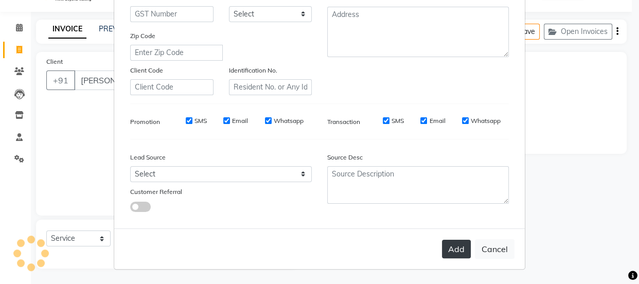
click at [447, 244] on button "Add" at bounding box center [456, 249] width 29 height 19
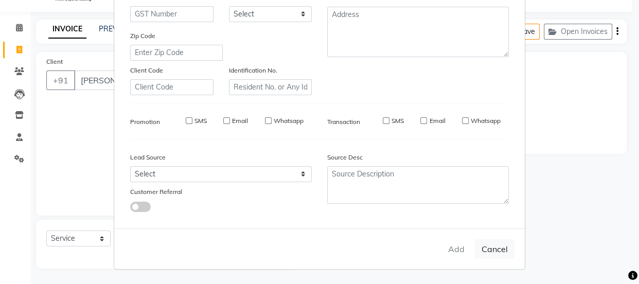
type input "9717137405"
select select
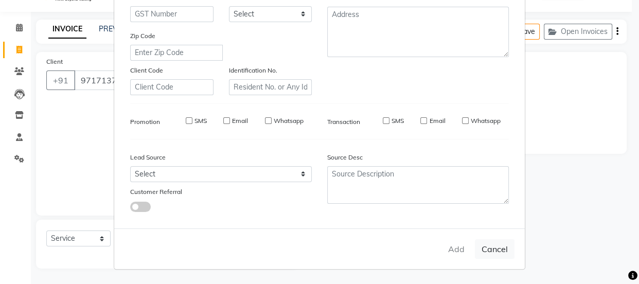
select select
checkbox input "false"
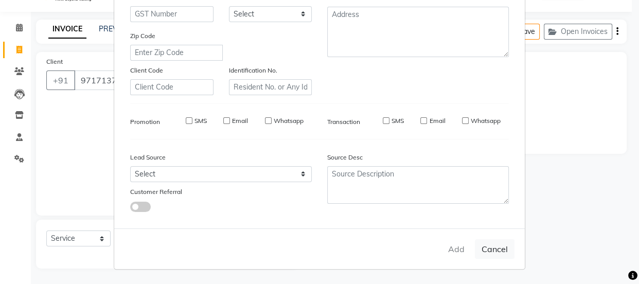
checkbox input "false"
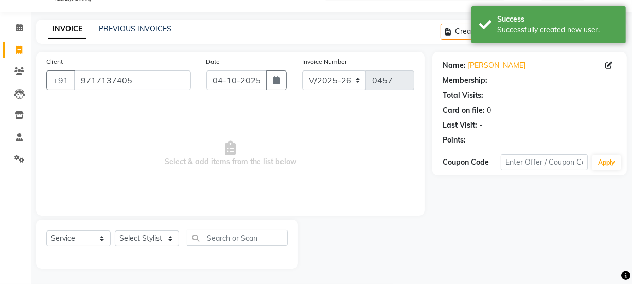
select select "1: Object"
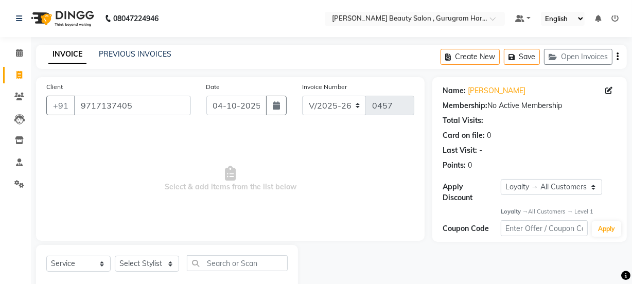
scroll to position [26, 0]
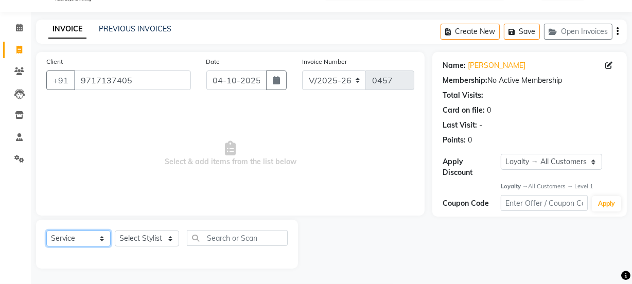
click at [81, 236] on select "Select Service Product Membership Package Voucher Prepaid Gift Card" at bounding box center [78, 238] width 64 height 16
select select "package"
click at [46, 230] on select "Select Service Product Membership Package Voucher Prepaid Gift Card" at bounding box center [78, 238] width 64 height 16
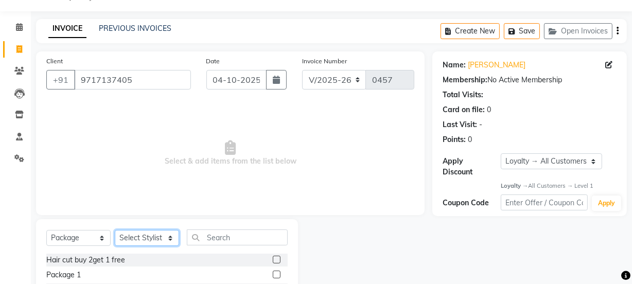
click at [148, 241] on select "Select Stylist [PERSON_NAME] [PERSON_NAME] [PERSON_NAME] Manager [PERSON_NAME] …" at bounding box center [147, 238] width 64 height 16
select select "91703"
click at [115, 230] on select "Select Stylist [PERSON_NAME] [PERSON_NAME] [PERSON_NAME] Manager [PERSON_NAME] …" at bounding box center [147, 238] width 64 height 16
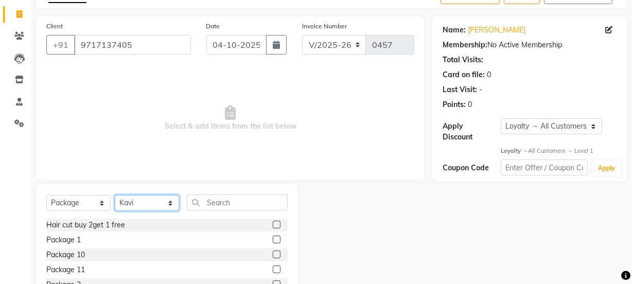
scroll to position [129, 0]
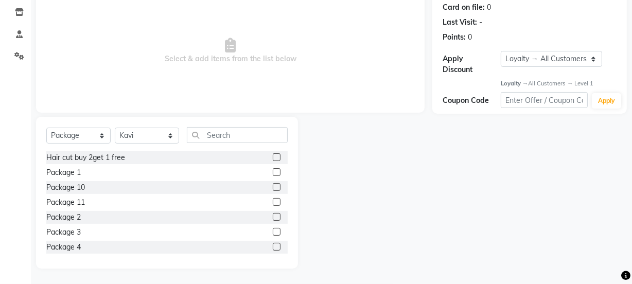
click at [273, 185] on label at bounding box center [277, 187] width 8 height 8
click at [273, 185] on input "checkbox" at bounding box center [276, 187] width 7 height 7
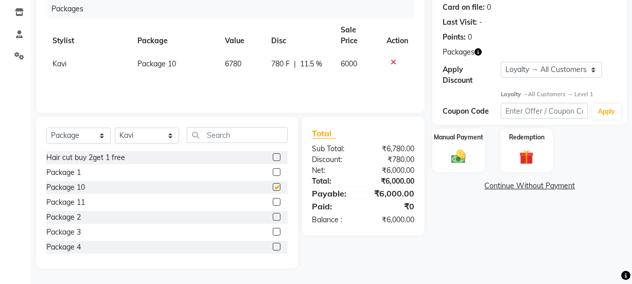
checkbox input "false"
click at [390, 59] on icon at bounding box center [393, 62] width 6 height 7
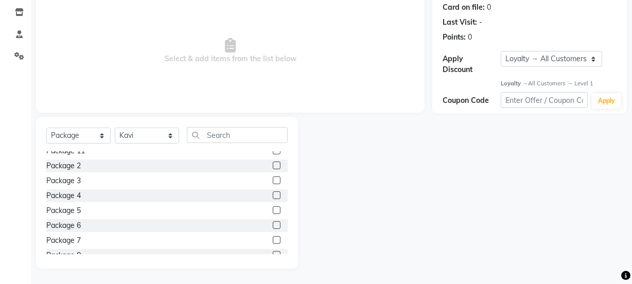
scroll to position [91, 0]
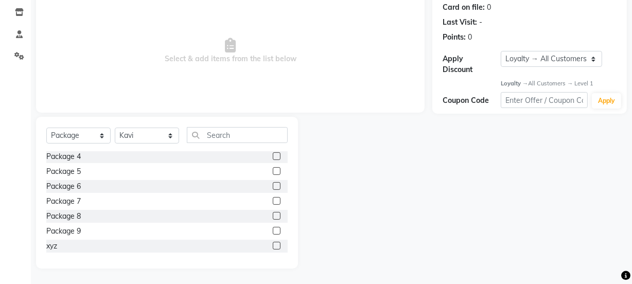
click at [273, 228] on label at bounding box center [277, 231] width 8 height 8
click at [273, 228] on input "checkbox" at bounding box center [276, 231] width 7 height 7
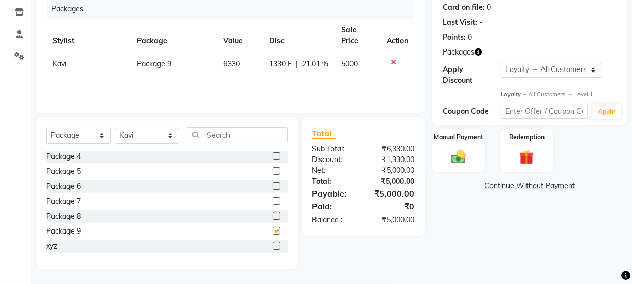
checkbox input "false"
click at [462, 154] on img at bounding box center [458, 156] width 25 height 17
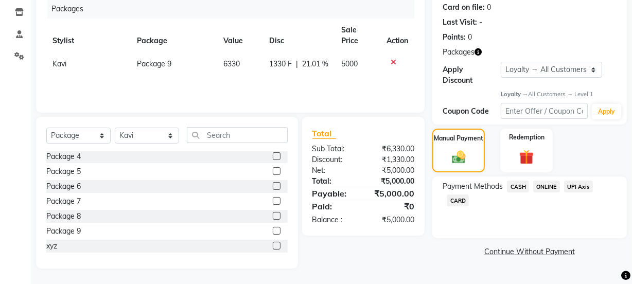
click at [540, 186] on span "ONLINE" at bounding box center [546, 187] width 27 height 12
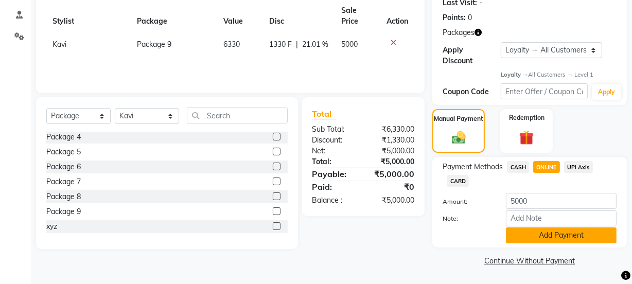
click at [525, 229] on button "Add Payment" at bounding box center [561, 235] width 111 height 16
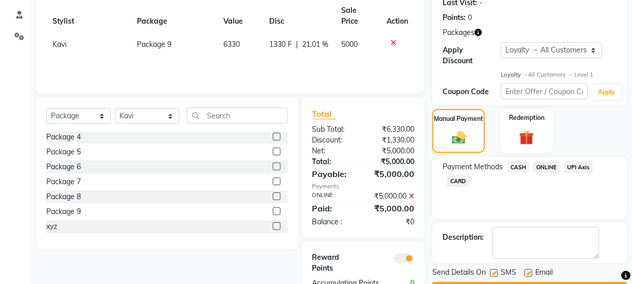
scroll to position [189, 0]
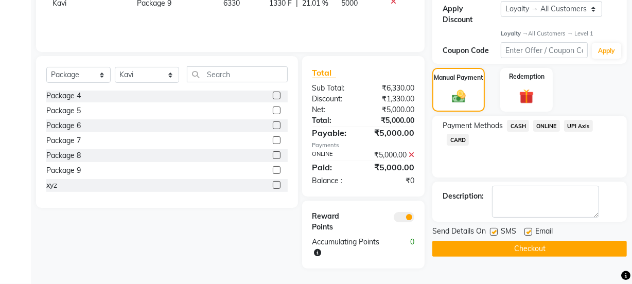
click at [526, 231] on label at bounding box center [528, 232] width 8 height 8
click at [526, 231] on input "checkbox" at bounding box center [527, 232] width 7 height 7
checkbox input "false"
click at [523, 244] on button "Checkout" at bounding box center [529, 249] width 194 height 16
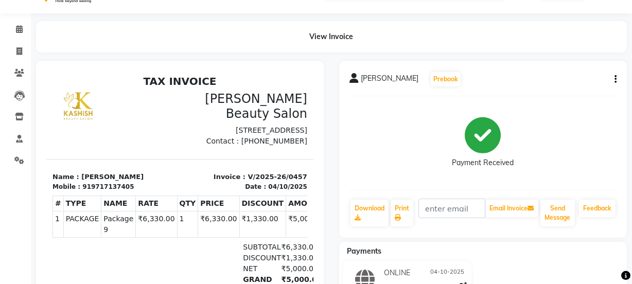
scroll to position [46, 0]
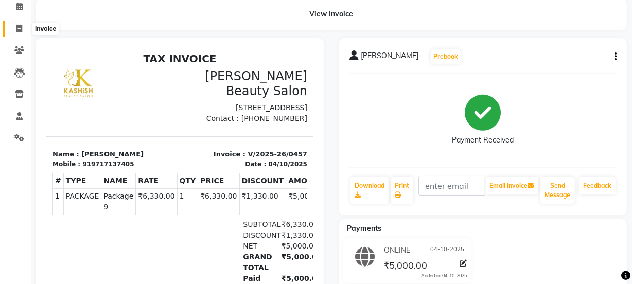
click at [18, 26] on icon at bounding box center [19, 29] width 6 height 8
select select "service"
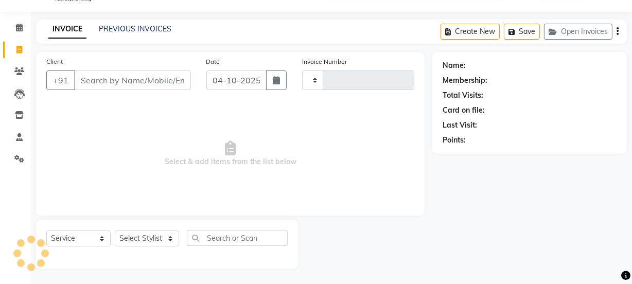
type input "0458"
select select "9017"
drag, startPoint x: 118, startPoint y: 77, endPoint x: 123, endPoint y: 79, distance: 6.2
click at [123, 79] on input "Client" at bounding box center [132, 80] width 117 height 20
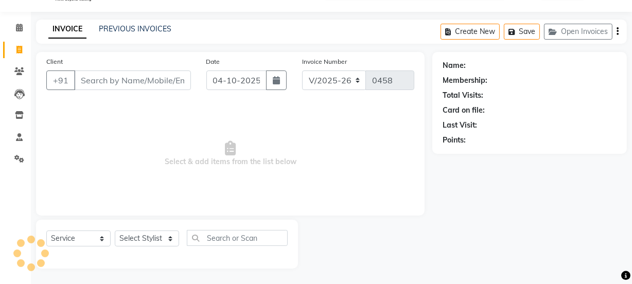
click at [140, 84] on input "Client" at bounding box center [132, 80] width 117 height 20
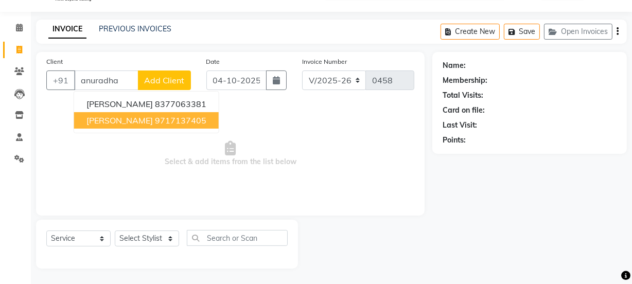
click at [164, 131] on ngb-typeahead-window "[PERSON_NAME] 8377063381 [PERSON_NAME] 9717137405" at bounding box center [147, 112] width 146 height 42
click at [153, 122] on span "[PERSON_NAME]" at bounding box center [119, 120] width 66 height 10
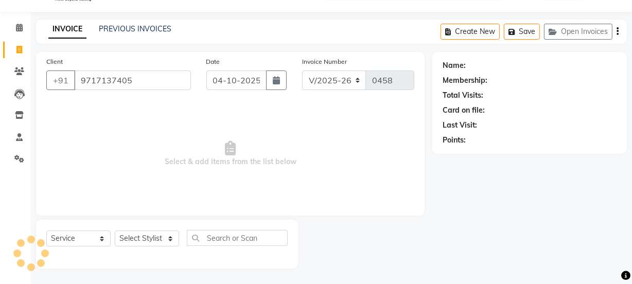
type input "9717137405"
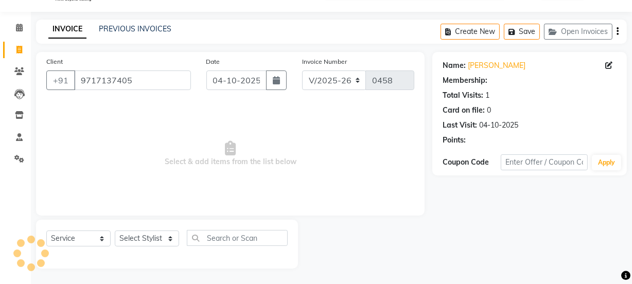
select select "1: Object"
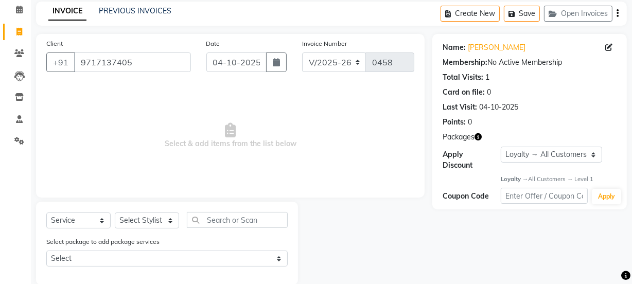
scroll to position [60, 0]
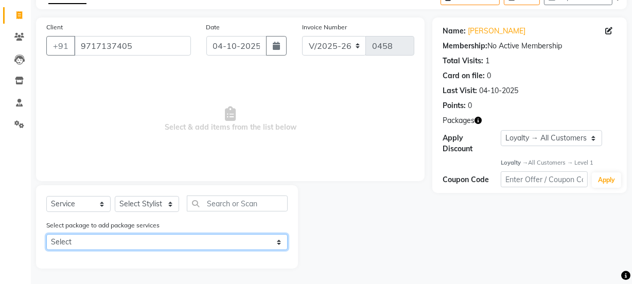
click at [164, 239] on select "Select Package 9" at bounding box center [166, 242] width 241 height 16
select select "1: Object"
click at [46, 234] on select "Select Package 9" at bounding box center [166, 242] width 241 height 16
click at [171, 240] on select "Select Package 9" at bounding box center [166, 242] width 241 height 16
click at [129, 241] on select "Select Package 9" at bounding box center [166, 242] width 241 height 16
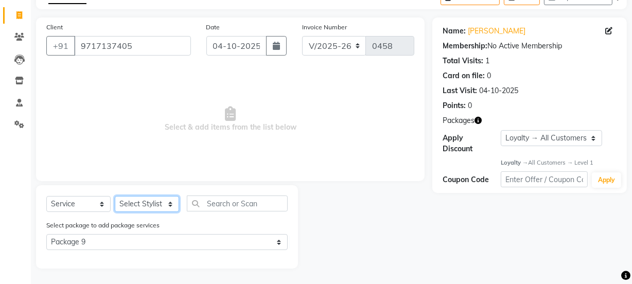
click at [133, 197] on select "Select Stylist [PERSON_NAME] [PERSON_NAME] [PERSON_NAME] Manager [PERSON_NAME] …" at bounding box center [147, 204] width 64 height 16
select select "91712"
click at [115, 196] on select "Select Stylist [PERSON_NAME] [PERSON_NAME] [PERSON_NAME] Manager [PERSON_NAME] …" at bounding box center [147, 204] width 64 height 16
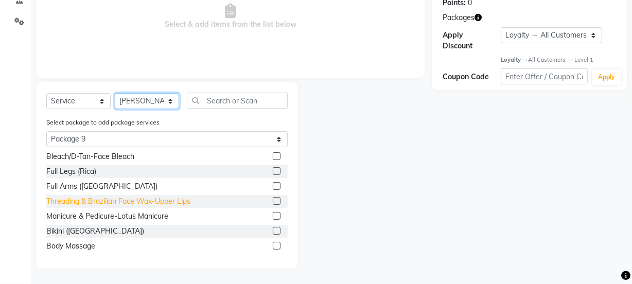
scroll to position [0, 0]
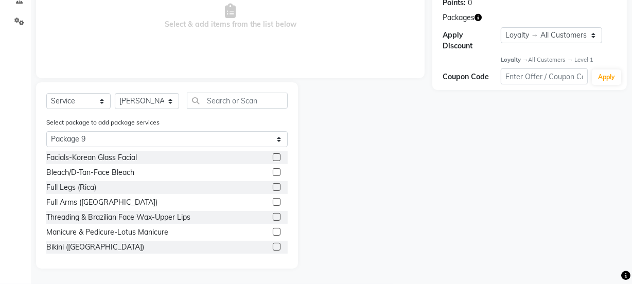
click at [273, 202] on label at bounding box center [277, 202] width 8 height 8
click at [273, 202] on input "checkbox" at bounding box center [276, 202] width 7 height 7
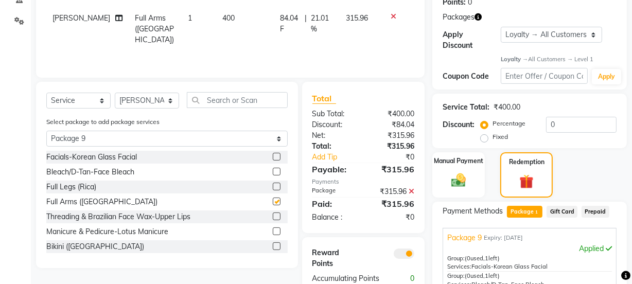
checkbox input "false"
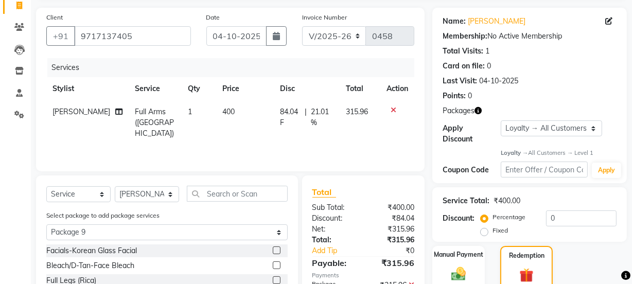
scroll to position [163, 0]
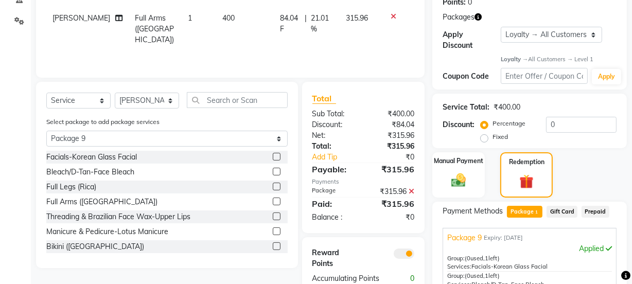
click at [273, 172] on label at bounding box center [277, 172] width 8 height 8
click at [273, 172] on input "checkbox" at bounding box center [276, 172] width 7 height 7
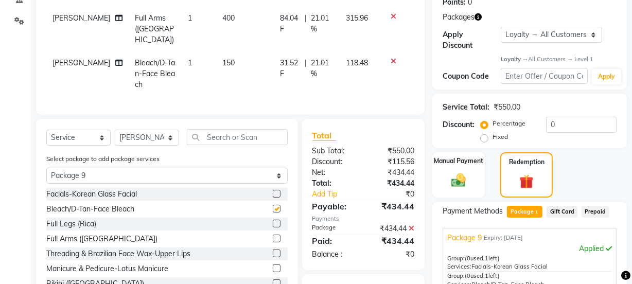
checkbox input "false"
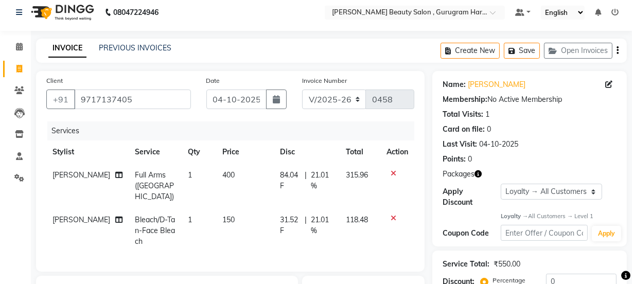
scroll to position [0, 0]
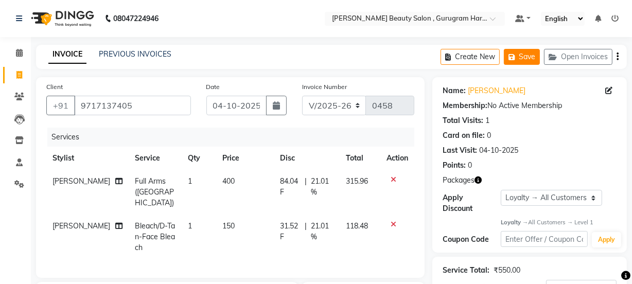
click at [526, 56] on button "Save" at bounding box center [522, 57] width 36 height 16
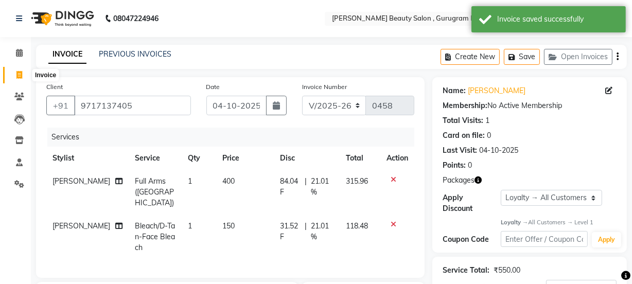
click at [18, 71] on icon at bounding box center [19, 75] width 6 height 8
select select "service"
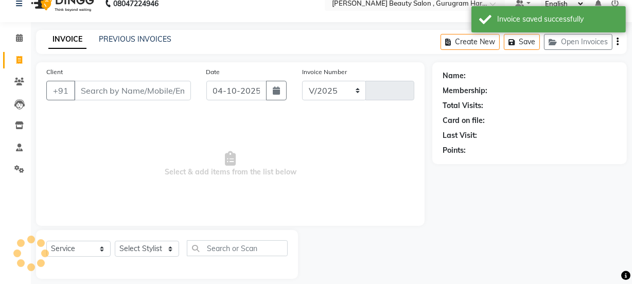
select select "9017"
type input "0458"
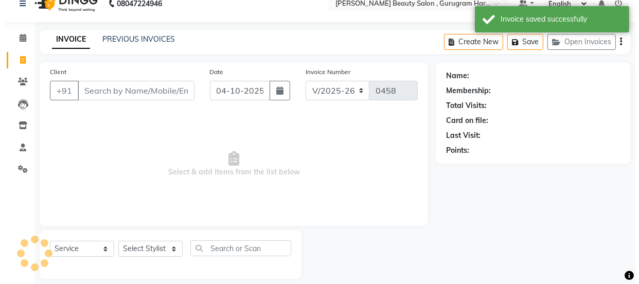
scroll to position [26, 0]
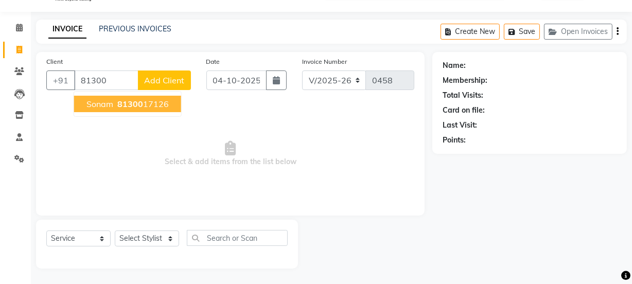
click at [116, 100] on ngb-highlight "81300 17126" at bounding box center [141, 104] width 53 height 10
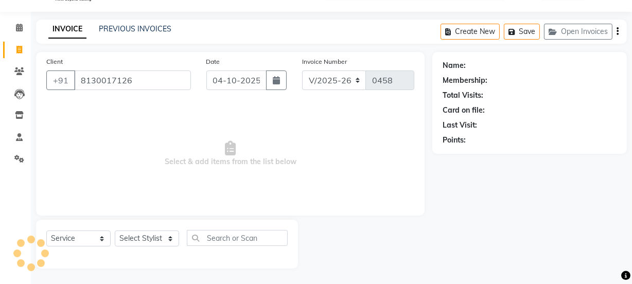
type input "8130017126"
select select "1: Object"
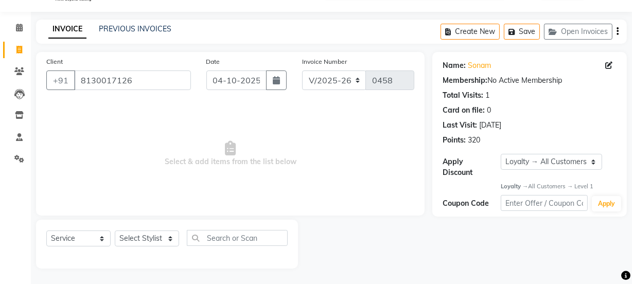
click at [607, 63] on icon at bounding box center [608, 65] width 7 height 7
select select "[DEMOGRAPHIC_DATA]"
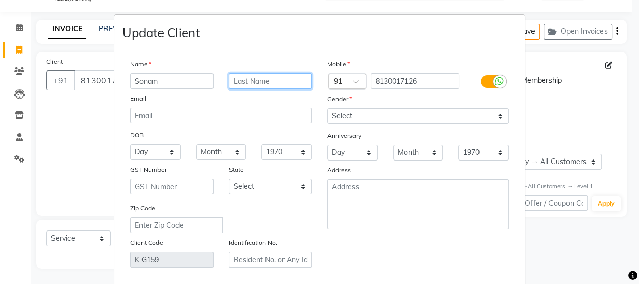
click at [265, 83] on input "text" at bounding box center [270, 81] width 83 height 16
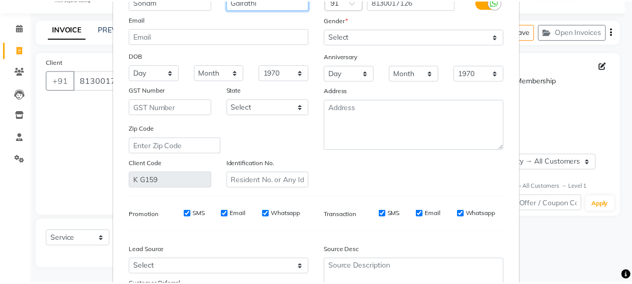
scroll to position [175, 0]
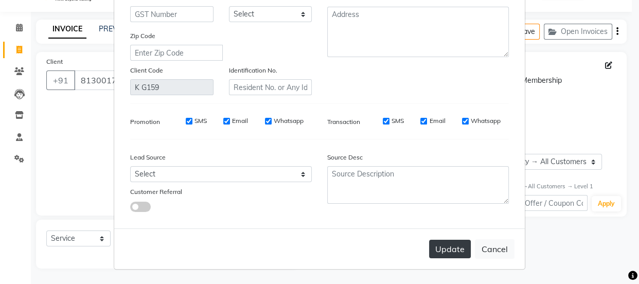
type input "Gairathi"
click at [436, 246] on button "Update" at bounding box center [450, 249] width 42 height 19
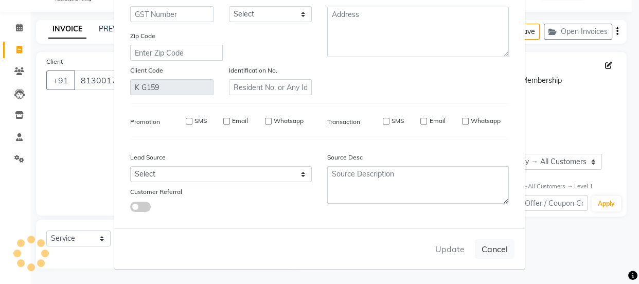
select select
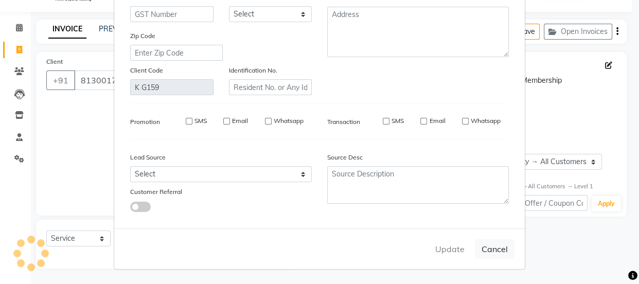
select select
checkbox input "false"
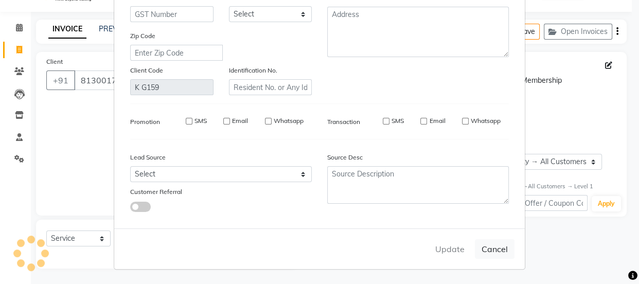
checkbox input "false"
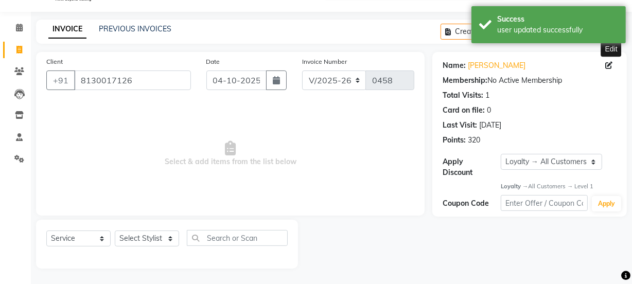
select select "1: Object"
click at [151, 236] on select "Select Stylist [PERSON_NAME] [PERSON_NAME] [PERSON_NAME] Manager [PERSON_NAME] …" at bounding box center [147, 238] width 64 height 16
click at [57, 237] on select "Select Service Product Membership Package Voucher Prepaid Gift Card" at bounding box center [78, 238] width 64 height 16
select select "package"
click at [46, 230] on select "Select Service Product Membership Package Voucher Prepaid Gift Card" at bounding box center [78, 238] width 64 height 16
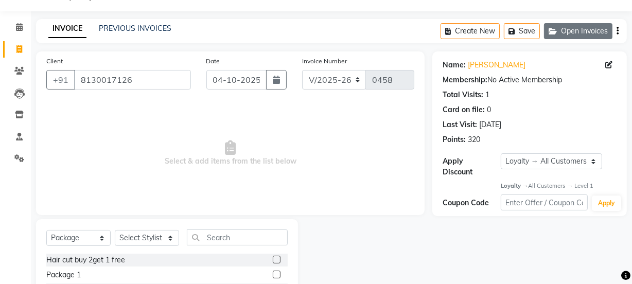
click at [560, 30] on icon "button" at bounding box center [554, 31] width 12 height 7
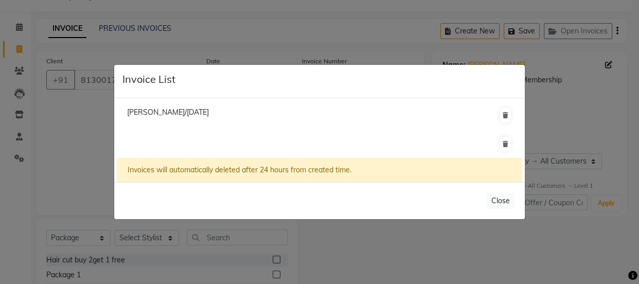
click at [395, 39] on ngb-modal-window "Invoice List [PERSON_NAME]/[DATE] Invoices will automatically deleted after 24 …" at bounding box center [319, 142] width 639 height 284
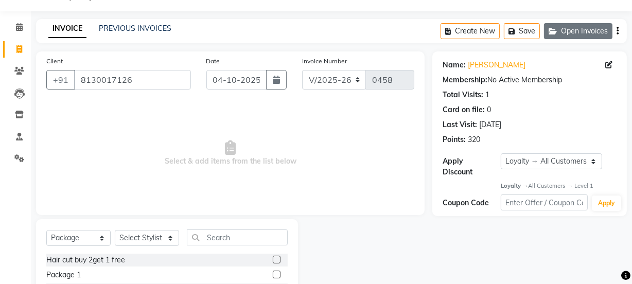
click at [572, 26] on button "Open Invoices" at bounding box center [578, 31] width 68 height 16
click at [561, 30] on button "Open Invoices" at bounding box center [578, 31] width 68 height 16
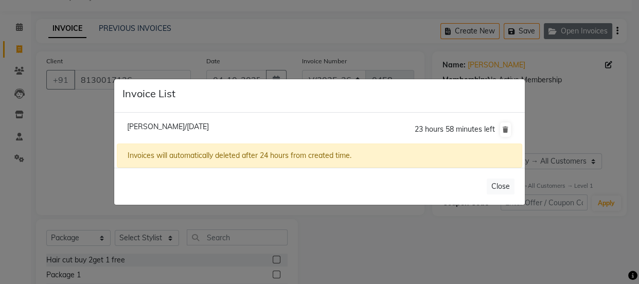
click at [561, 30] on ngb-modal-window "Invoice List [PERSON_NAME]/[DATE] 23 hours 58 minutes left Invoices will automa…" at bounding box center [319, 142] width 639 height 284
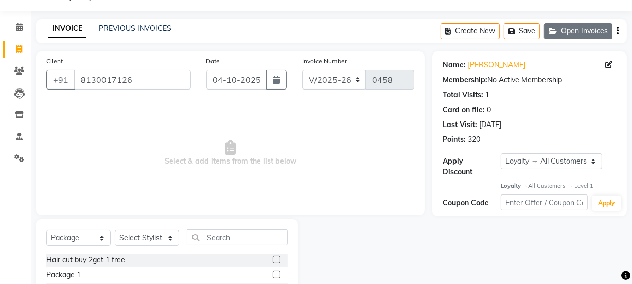
click at [558, 29] on icon "button" at bounding box center [554, 31] width 12 height 7
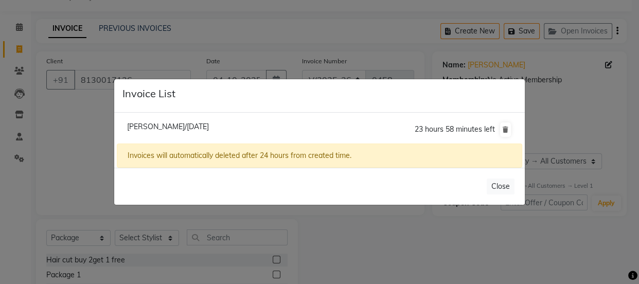
click at [257, 120] on li "[PERSON_NAME]/[DATE] 23 hours 58 minutes left" at bounding box center [319, 129] width 405 height 29
click at [209, 124] on span "[PERSON_NAME]/[DATE]" at bounding box center [168, 126] width 82 height 9
type input "9717137405"
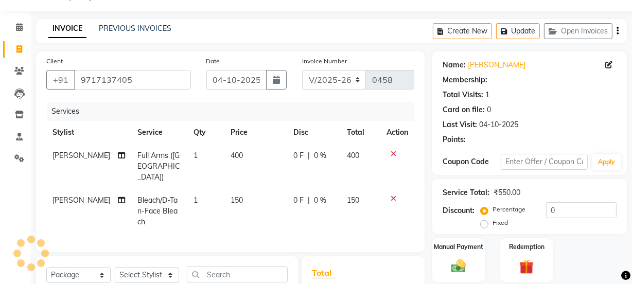
select select "1: Object"
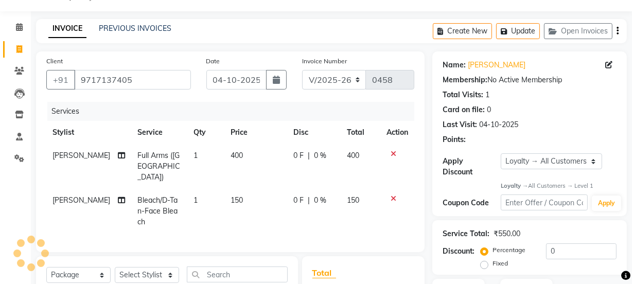
scroll to position [151, 0]
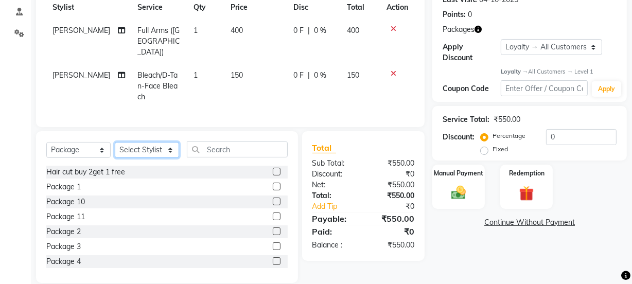
click at [151, 142] on select "Select Stylist [PERSON_NAME] [PERSON_NAME] [PERSON_NAME] Manager [PERSON_NAME] …" at bounding box center [147, 150] width 64 height 16
click at [216, 131] on div "Select Service Product Membership Package Voucher Prepaid Gift Card Select Styl…" at bounding box center [167, 207] width 262 height 152
click at [167, 142] on select "Select Stylist [PERSON_NAME] [PERSON_NAME] [PERSON_NAME] Manager [PERSON_NAME] …" at bounding box center [147, 150] width 64 height 16
click at [228, 82] on td "150" at bounding box center [255, 86] width 63 height 45
select select "91712"
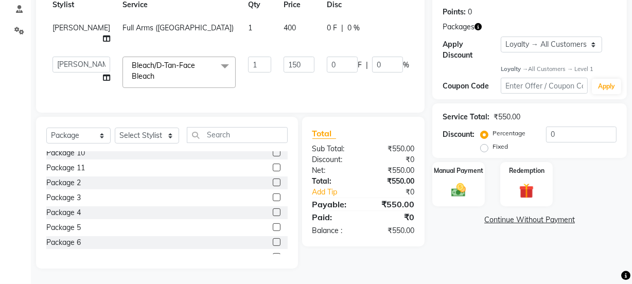
scroll to position [91, 0]
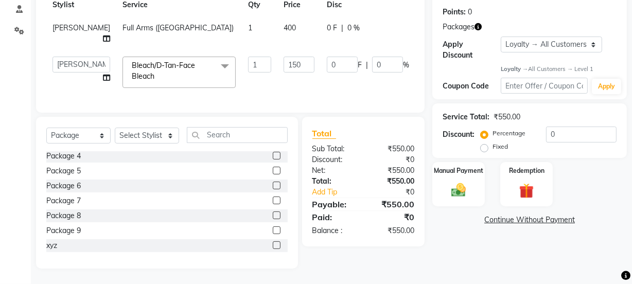
click at [273, 231] on label at bounding box center [277, 230] width 8 height 8
click at [273, 231] on input "checkbox" at bounding box center [276, 230] width 7 height 7
checkbox input "false"
click at [154, 137] on select "Select Stylist [PERSON_NAME] [PERSON_NAME] [PERSON_NAME] Manager [PERSON_NAME] …" at bounding box center [147, 136] width 64 height 16
click at [115, 128] on select "Select Stylist [PERSON_NAME] [PERSON_NAME] [PERSON_NAME] Manager [PERSON_NAME] …" at bounding box center [147, 136] width 64 height 16
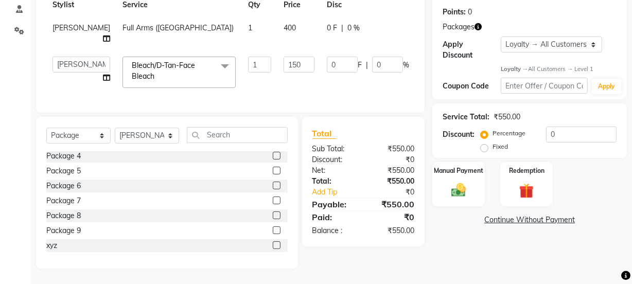
click at [143, 144] on div "Select Service Product Membership Package Voucher Prepaid Gift Card Select Styl…" at bounding box center [166, 139] width 241 height 24
click at [138, 128] on select "Select Stylist [PERSON_NAME] [PERSON_NAME] [PERSON_NAME] Manager [PERSON_NAME] …" at bounding box center [147, 136] width 64 height 16
click at [150, 136] on select "Select Stylist [PERSON_NAME] [PERSON_NAME] [PERSON_NAME] Manager [PERSON_NAME] …" at bounding box center [147, 136] width 64 height 16
select select "91712"
click at [115, 128] on select "Select Stylist [PERSON_NAME] [PERSON_NAME] [PERSON_NAME] Manager [PERSON_NAME] …" at bounding box center [147, 136] width 64 height 16
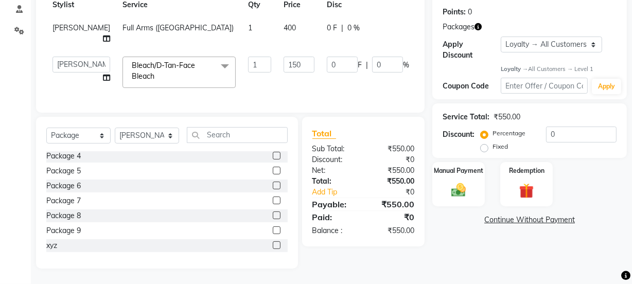
click at [273, 231] on label at bounding box center [277, 230] width 8 height 8
click at [273, 231] on input "checkbox" at bounding box center [276, 230] width 7 height 7
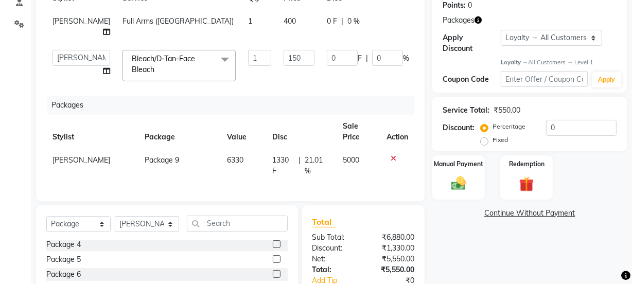
checkbox input "false"
click at [392, 159] on icon at bounding box center [393, 158] width 6 height 7
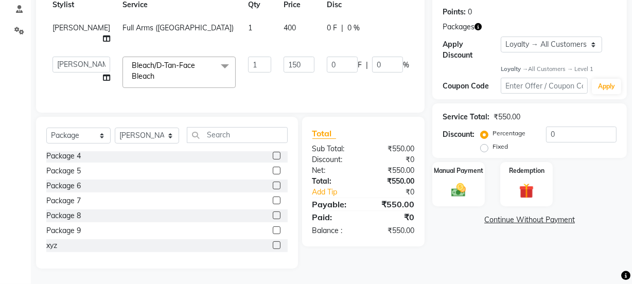
scroll to position [20, 0]
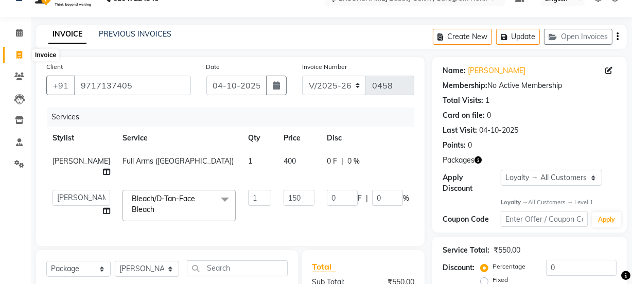
click at [16, 55] on icon at bounding box center [19, 55] width 6 height 8
select select "service"
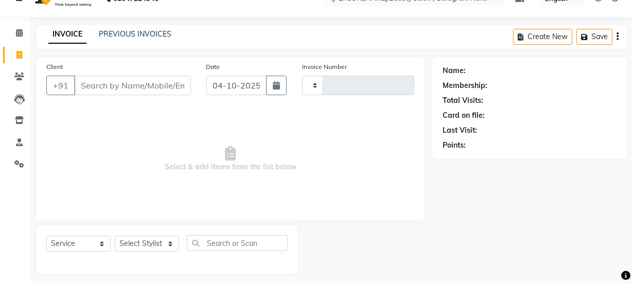
scroll to position [26, 0]
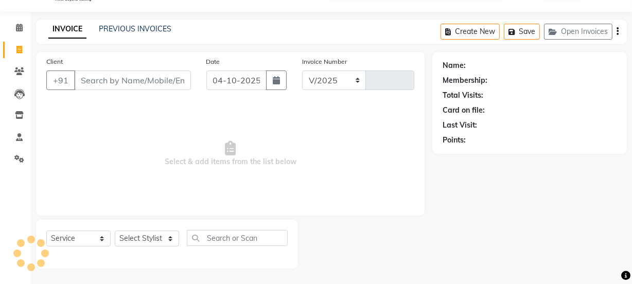
select select "9017"
type input "0458"
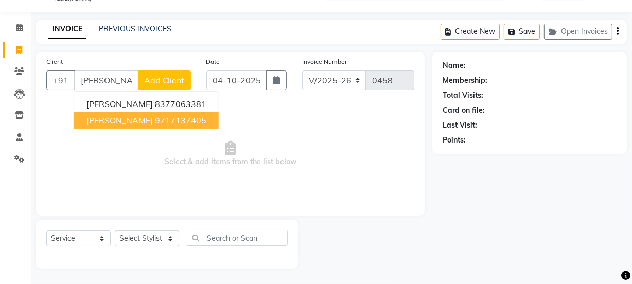
click at [131, 121] on span "[PERSON_NAME]" at bounding box center [119, 120] width 66 height 10
type input "9717137405"
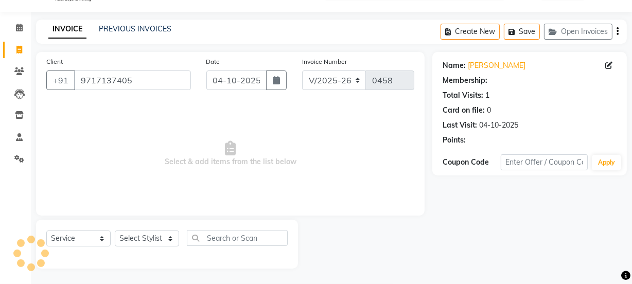
select select "1: Object"
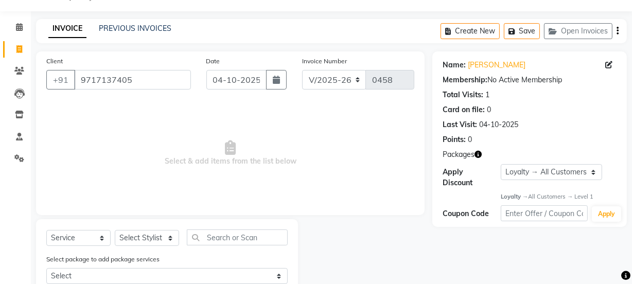
scroll to position [60, 0]
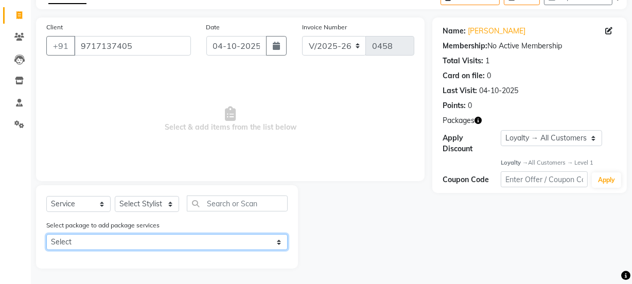
click at [160, 245] on select "Select Package 9" at bounding box center [166, 242] width 241 height 16
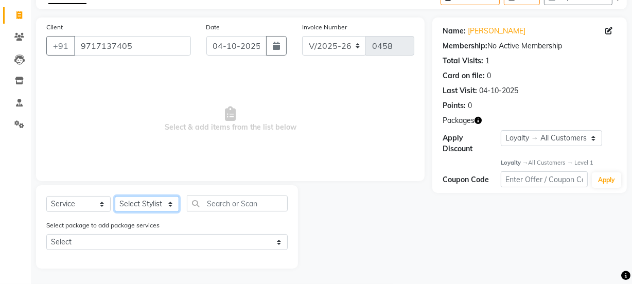
click at [138, 203] on select "Select Stylist [PERSON_NAME] [PERSON_NAME] [PERSON_NAME] Manager [PERSON_NAME] …" at bounding box center [147, 204] width 64 height 16
